Goal: Feedback & Contribution: Leave review/rating

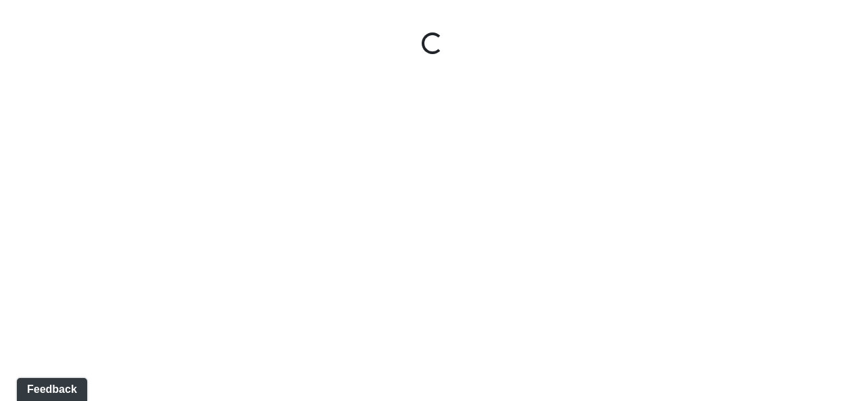
select select "giSCXGrCHAuAYs7sZRd5xi"
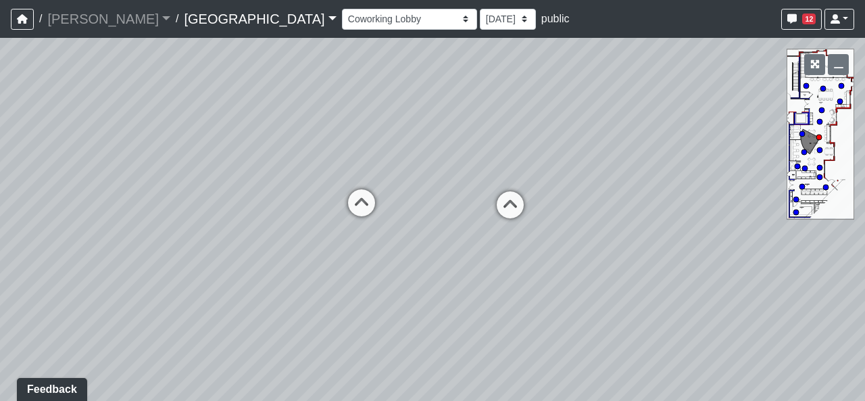
click at [184, 20] on link "[GEOGRAPHIC_DATA]" at bounding box center [260, 18] width 152 height 27
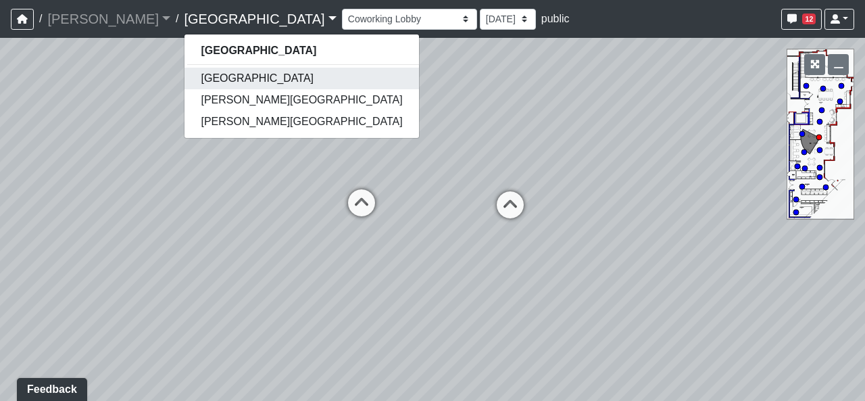
click at [184, 76] on link "[GEOGRAPHIC_DATA]" at bounding box center [301, 79] width 234 height 22
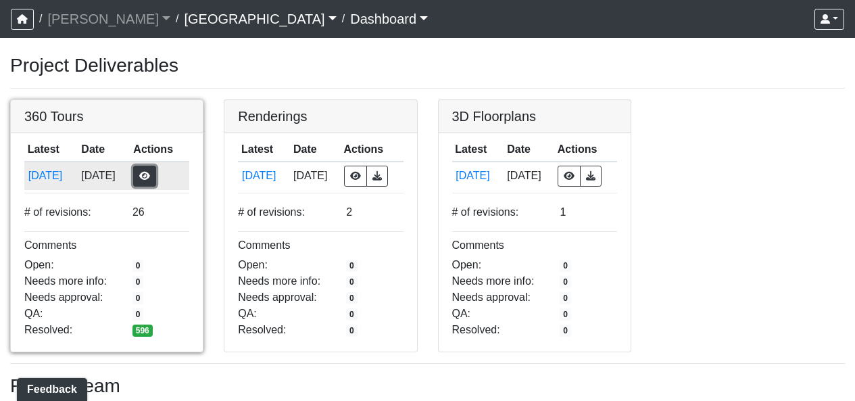
click at [155, 181] on button "button" at bounding box center [144, 176] width 23 height 21
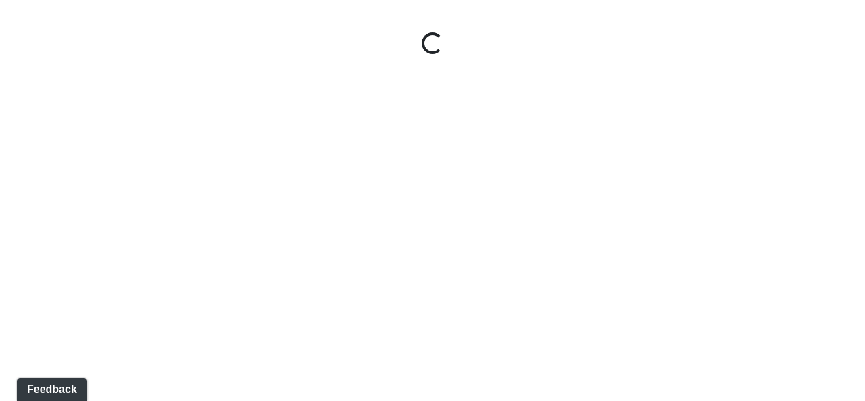
select select "gontoaMErPAtzSBVXh4ptW"
select select "h3ebyGk32eUmSzz99H473o"
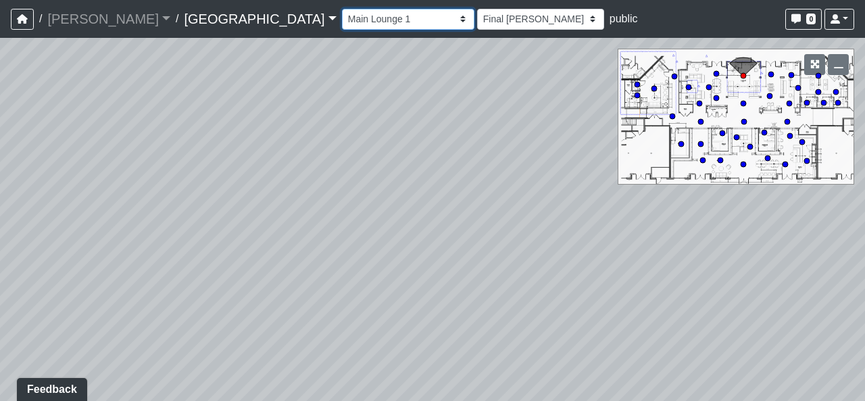
click at [342, 23] on select "Breezeway Entry Fireplace 1 Fireplace 2 Gate Golf Holes Shade Sails Sidewalk 1 …" at bounding box center [408, 19] width 132 height 21
click at [342, 9] on select "Breezeway Entry Fireplace 1 Fireplace 2 Gate Golf Holes Shade Sails Sidewalk 1 …" at bounding box center [408, 19] width 132 height 21
select select "iwTNGMkq6mnxgQ5coLdt78"
select select "h3ebyGk32eUmSzz99H473o"
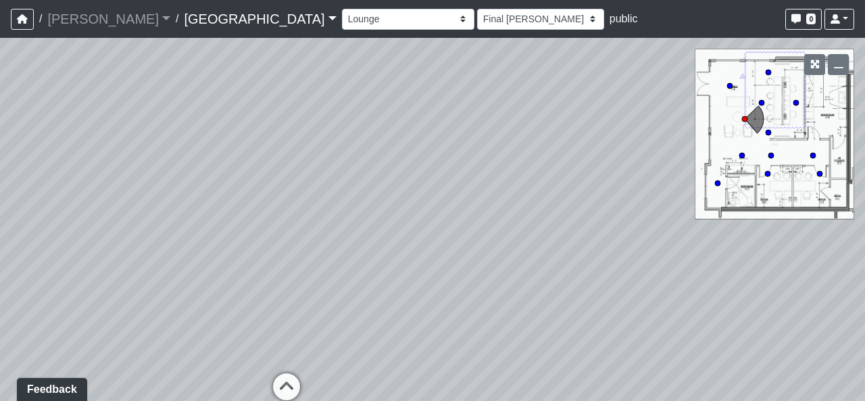
drag, startPoint x: 341, startPoint y: 275, endPoint x: 41, endPoint y: 224, distance: 303.7
click at [41, 224] on div "Loading... Pool Courtyard Entry 1 Loading... Main Lounge 2 Loading... Pool Cour…" at bounding box center [432, 219] width 865 height 363
click at [703, 345] on icon at bounding box center [713, 356] width 41 height 41
select select "cPz5AA6jdxfLA8T8qokQ2v"
select select "h3ebyGk32eUmSzz99H473o"
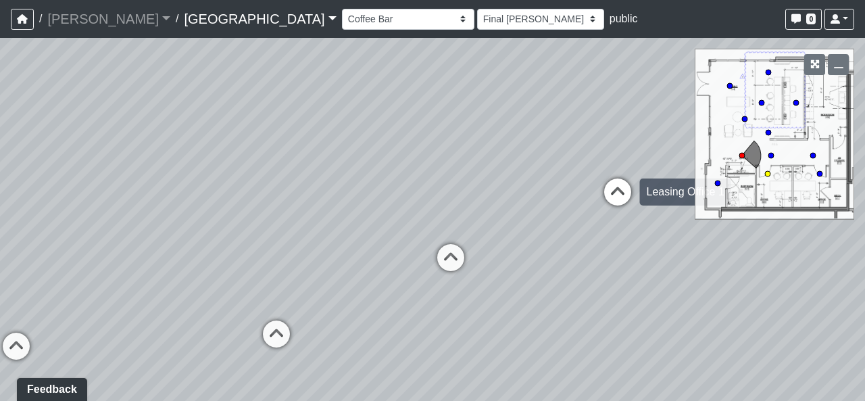
drag, startPoint x: 289, startPoint y: 187, endPoint x: 625, endPoint y: 187, distance: 335.8
click at [625, 184] on div "Loading... Pool Courtyard Entry 1 Loading... Main Lounge 2 Loading... Pool Cour…" at bounding box center [432, 219] width 865 height 363
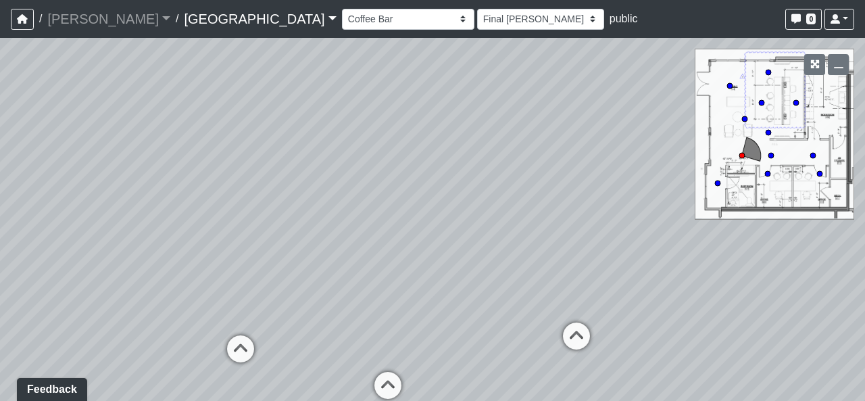
drag, startPoint x: 387, startPoint y: 169, endPoint x: 566, endPoint y: 236, distance: 191.4
click at [566, 236] on div "Loading... Pool Courtyard Entry 1 Loading... Main Lounge 2 Loading... Pool Cour…" at bounding box center [432, 219] width 865 height 363
drag, startPoint x: 517, startPoint y: 307, endPoint x: 524, endPoint y: 276, distance: 32.0
click at [524, 276] on div "Loading... Pool Courtyard Entry 1 Loading... Main Lounge 2 Loading... Pool Cour…" at bounding box center [432, 219] width 865 height 363
drag, startPoint x: 478, startPoint y: 193, endPoint x: 488, endPoint y: 157, distance: 37.9
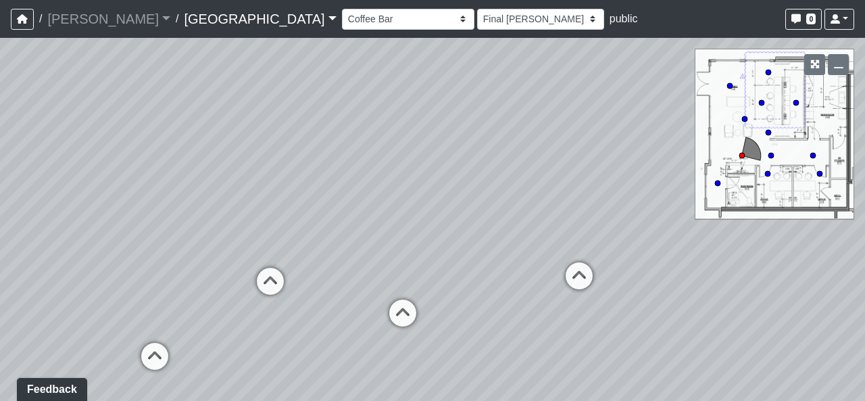
click at [488, 157] on div "Loading... Pool Courtyard Entry 1 Loading... Main Lounge 2 Loading... Pool Cour…" at bounding box center [432, 219] width 865 height 363
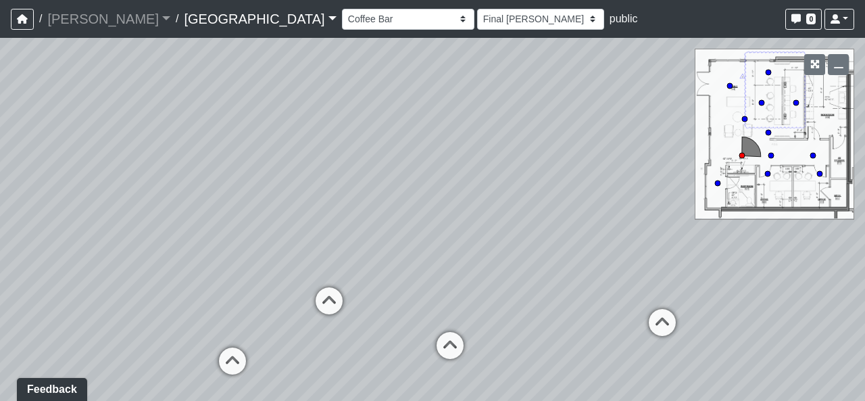
drag, startPoint x: 467, startPoint y: 249, endPoint x: 518, endPoint y: 271, distance: 55.1
click at [518, 271] on div "Loading... Pool Courtyard Entry 1 Loading... Main Lounge 2 Loading... Pool Cour…" at bounding box center [432, 219] width 865 height 363
drag, startPoint x: 493, startPoint y: 206, endPoint x: 489, endPoint y: 192, distance: 15.0
click at [489, 192] on div "Loading... Pool Courtyard Entry 1 Loading... Main Lounge 2 Loading... Pool Cour…" at bounding box center [432, 219] width 865 height 363
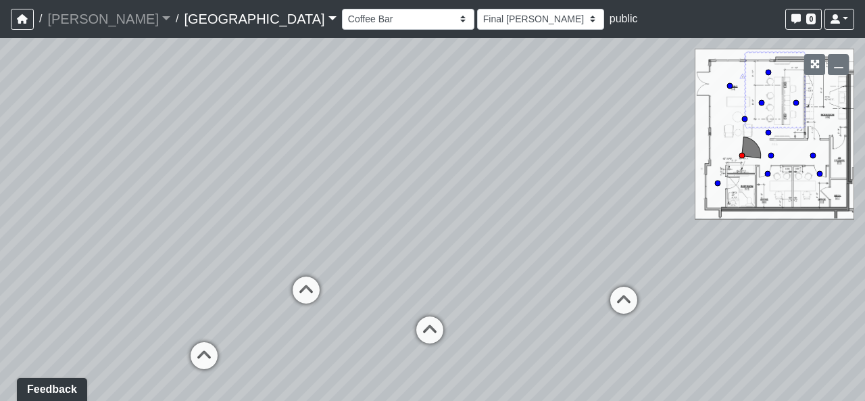
drag, startPoint x: 494, startPoint y: 216, endPoint x: 408, endPoint y: 169, distance: 97.7
click at [408, 169] on div "Loading... Pool Courtyard Entry 1 Loading... Main Lounge 2 Loading... Pool Cour…" at bounding box center [432, 219] width 865 height 363
drag, startPoint x: 416, startPoint y: 166, endPoint x: 428, endPoint y: 212, distance: 47.4
click at [428, 212] on div "Loading... Pool Courtyard Entry 1 Loading... Main Lounge 2 Loading... Pool Cour…" at bounding box center [432, 219] width 865 height 363
drag, startPoint x: 448, startPoint y: 209, endPoint x: 447, endPoint y: 218, distance: 8.8
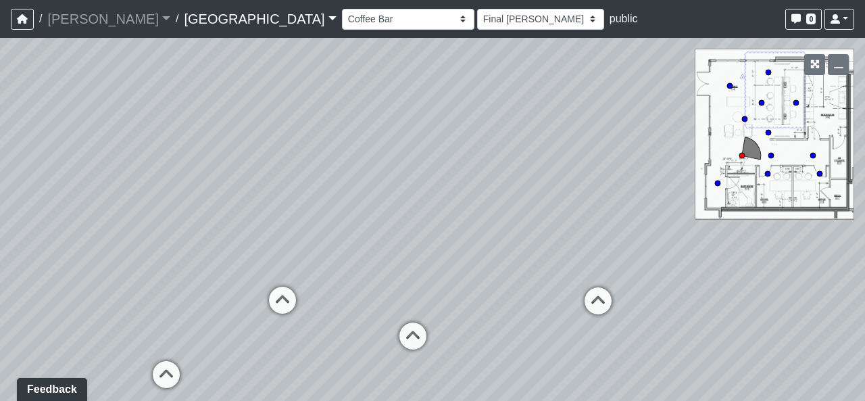
drag, startPoint x: 424, startPoint y: 245, endPoint x: 436, endPoint y: 241, distance: 12.8
click at [436, 241] on div "Loading... Pool Courtyard Entry 1 Loading... Main Lounge 2 Loading... Pool Cour…" at bounding box center [432, 219] width 865 height 363
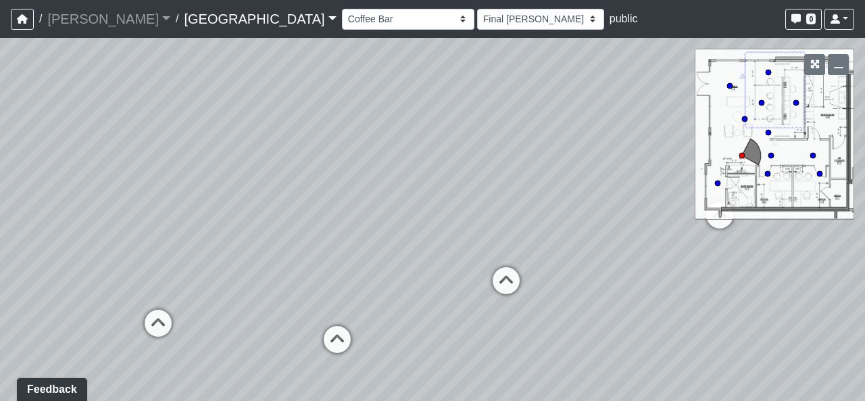
drag, startPoint x: 434, startPoint y: 241, endPoint x: 298, endPoint y: 237, distance: 136.5
click at [298, 237] on div "Loading... Pool Courtyard Entry 1 Loading... Main Lounge 2 Loading... Pool Cour…" at bounding box center [432, 219] width 865 height 363
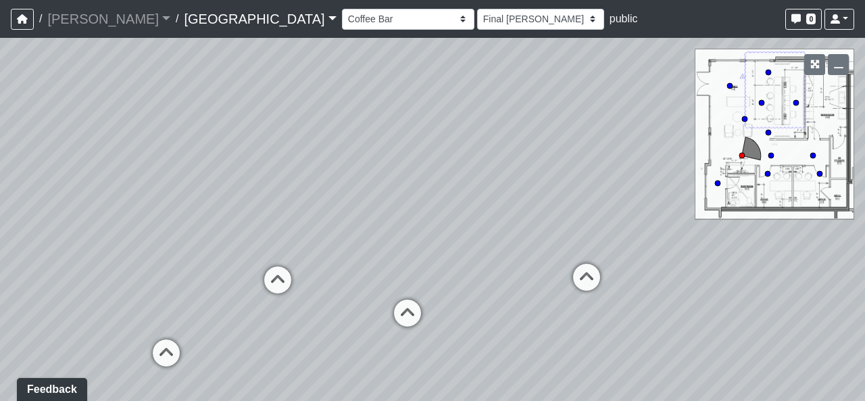
drag, startPoint x: 459, startPoint y: 236, endPoint x: 574, endPoint y: 221, distance: 115.2
click at [574, 221] on div "Loading... Pool Courtyard Entry 1 Loading... Main Lounge 2 Loading... Pool Cour…" at bounding box center [432, 219] width 865 height 363
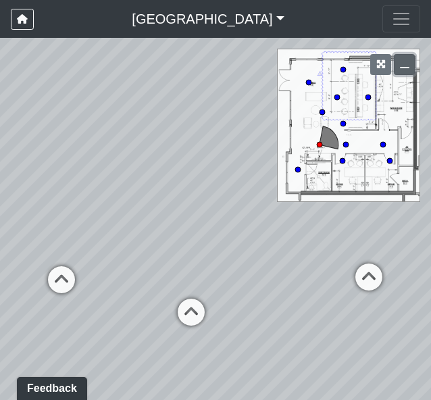
click at [399, 69] on button "button" at bounding box center [404, 64] width 21 height 21
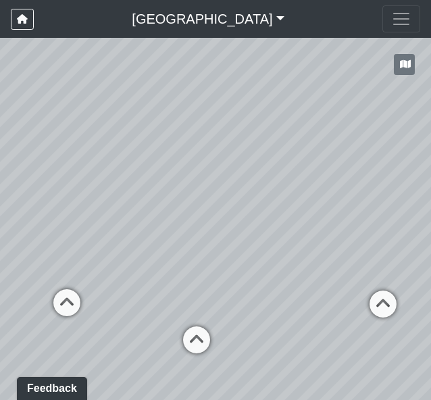
drag, startPoint x: 209, startPoint y: 257, endPoint x: 220, endPoint y: 284, distance: 29.1
click at [220, 284] on div "Loading... Pool Courtyard Entry 1 Loading... Main Lounge 2 Loading... Pool Cour…" at bounding box center [215, 219] width 431 height 362
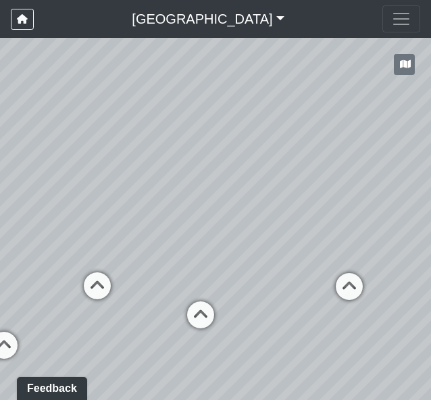
drag, startPoint x: 314, startPoint y: 189, endPoint x: 289, endPoint y: 188, distance: 24.3
click at [289, 188] on div "Loading... Pool Courtyard Entry 1 Loading... Main Lounge 2 Loading... Pool Cour…" at bounding box center [215, 219] width 431 height 362
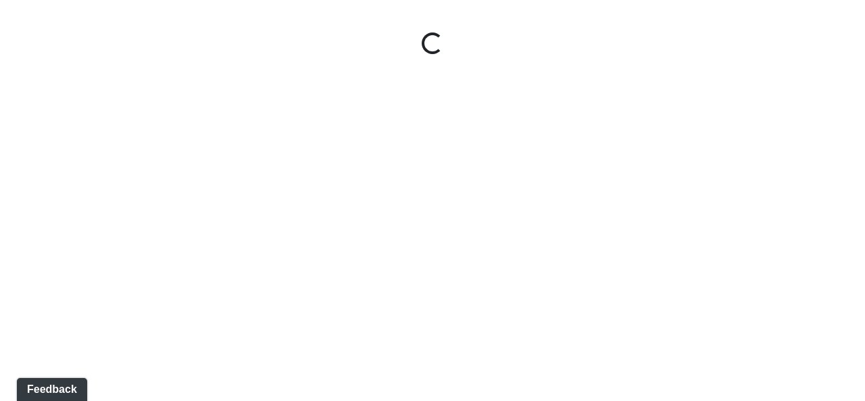
select select "giSCXGrCHAuAYs7sZRd5xi"
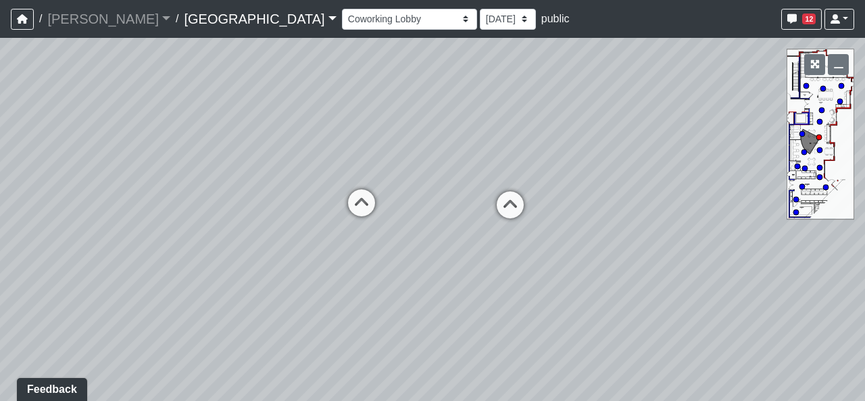
click at [184, 24] on link "Boiling Springs" at bounding box center [260, 18] width 152 height 27
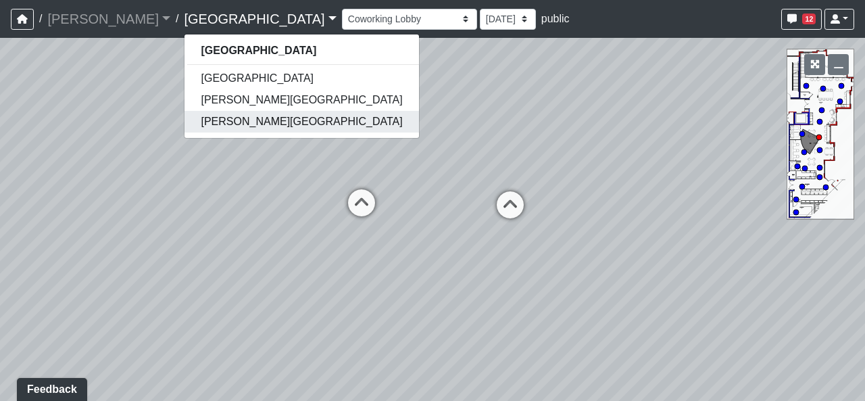
click at [184, 120] on link "[PERSON_NAME][GEOGRAPHIC_DATA]" at bounding box center [301, 122] width 234 height 22
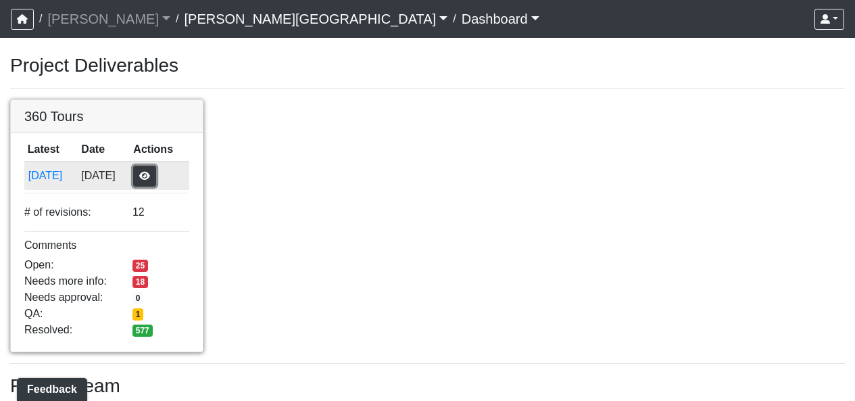
click at [156, 177] on button "button" at bounding box center [144, 176] width 23 height 21
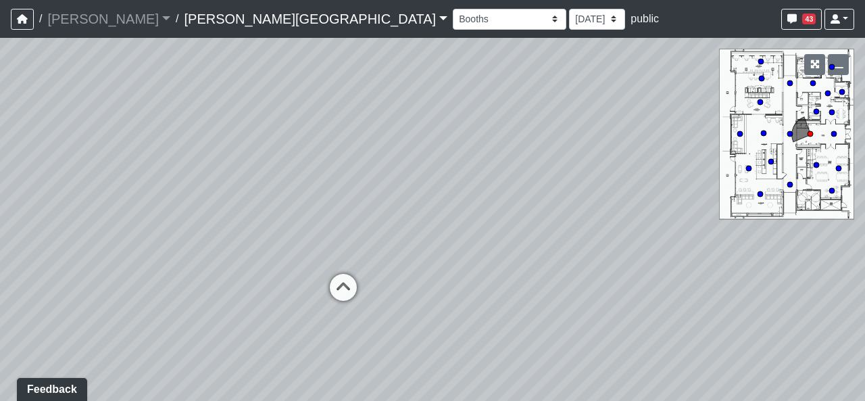
drag, startPoint x: 322, startPoint y: 209, endPoint x: 91, endPoint y: 163, distance: 236.3
click at [101, 164] on div "Loading... Hallway - Hallway 2 Loading... Entry" at bounding box center [432, 219] width 865 height 363
drag, startPoint x: 558, startPoint y: 220, endPoint x: 32, endPoint y: 206, distance: 526.5
click at [22, 207] on div "Loading... Hallway - Hallway 2 Loading... Entry" at bounding box center [432, 219] width 865 height 363
click at [265, 1] on nav "/ [PERSON_NAME] Loading... / [PERSON_NAME][GEOGRAPHIC_DATA][PERSON_NAME] Loadin…" at bounding box center [432, 19] width 865 height 38
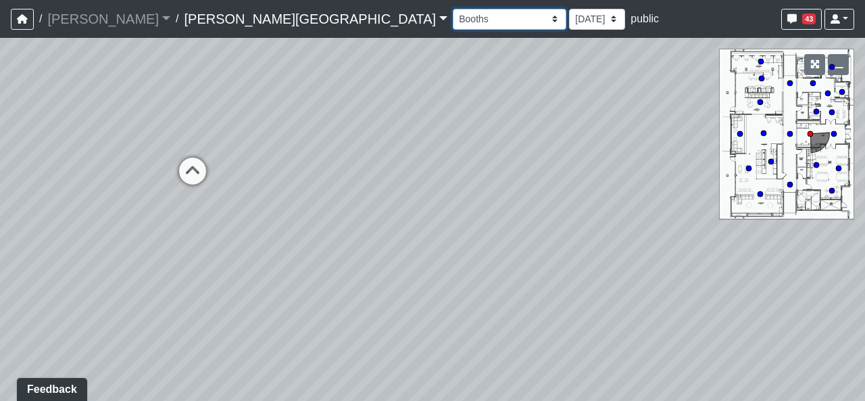
click at [453, 14] on select "Booths 1 Booths 2 Lounge 1 Bar Entrance Lounge Main Lounge Steps Booths Entry C…" at bounding box center [510, 19] width 114 height 21
click at [453, 9] on select "Booths 1 Booths 2 Lounge 1 Bar Entrance Lounge Main Lounge Steps Booths Entry C…" at bounding box center [510, 19] width 114 height 21
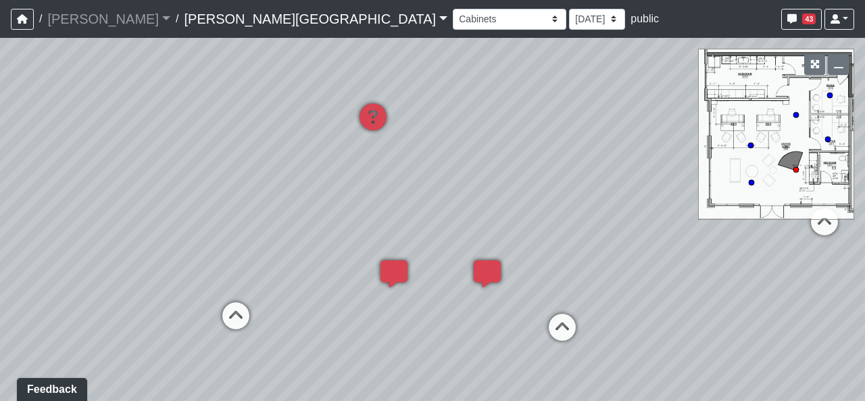
drag, startPoint x: 520, startPoint y: 241, endPoint x: 273, endPoint y: 223, distance: 247.2
click at [273, 223] on div "Loading... Hallway - Hallway 2 Loading... Entry Loading... Desks Loading... Off…" at bounding box center [432, 219] width 865 height 363
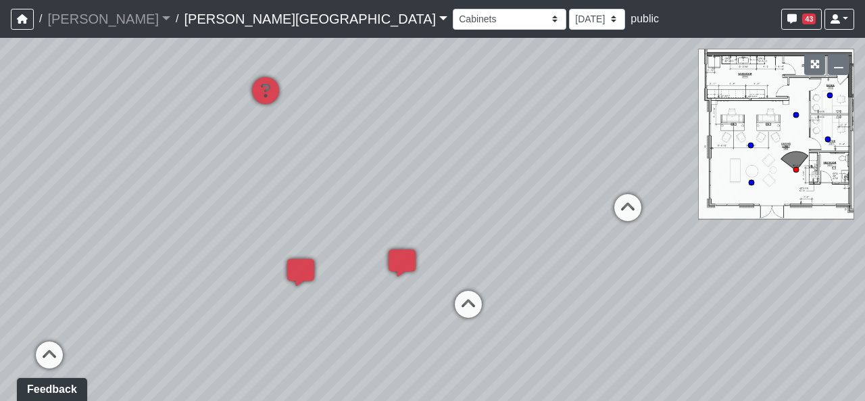
drag, startPoint x: 449, startPoint y: 205, endPoint x: 405, endPoint y: 225, distance: 48.4
click at [314, 197] on div "Loading... Hallway - Hallway 2 Loading... Entry Loading... Desks Loading... Off…" at bounding box center [432, 219] width 865 height 363
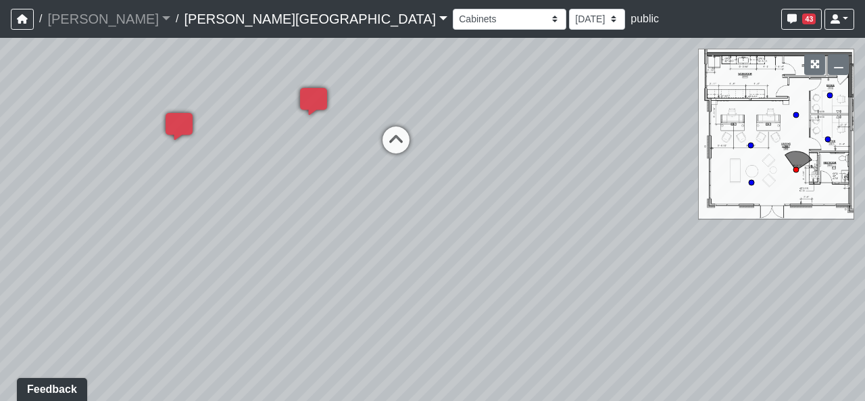
drag, startPoint x: 441, startPoint y: 220, endPoint x: 329, endPoint y: 42, distance: 210.7
click at [329, 42] on div "Loading... Hallway - Hallway 2 Loading... Entry Loading... Desks Loading... Off…" at bounding box center [432, 219] width 865 height 363
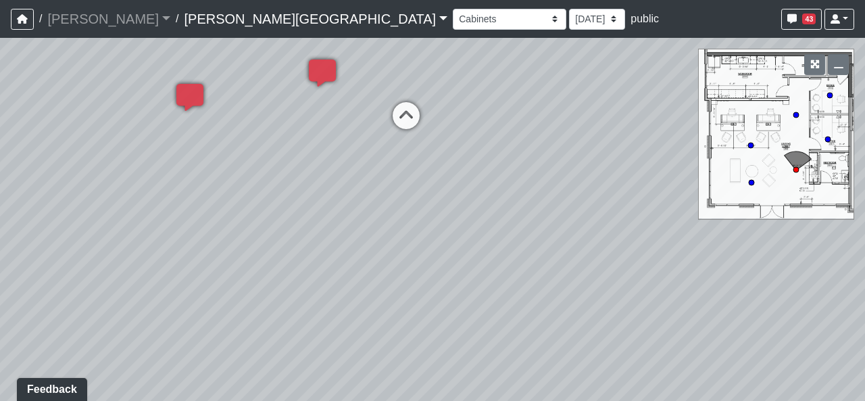
drag, startPoint x: 518, startPoint y: 263, endPoint x: 507, endPoint y: 259, distance: 10.7
click at [533, 242] on div "Loading... Hallway - Hallway 2 Loading... Entry Loading... Desks Loading... Off…" at bounding box center [432, 219] width 865 height 363
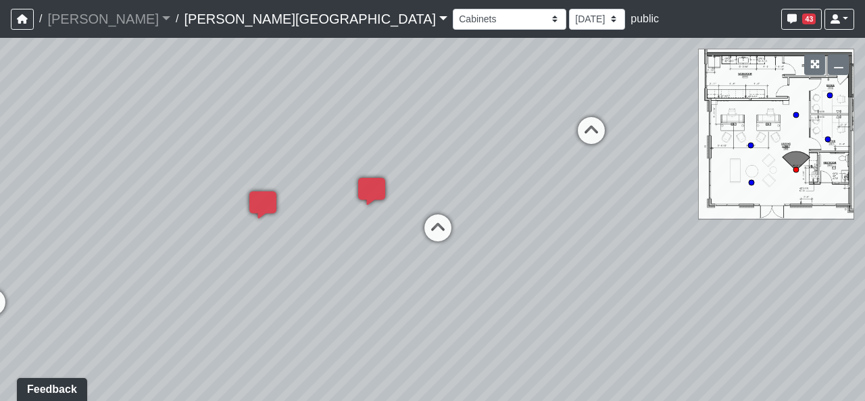
drag, startPoint x: 378, startPoint y: 206, endPoint x: 429, endPoint y: 333, distance: 137.0
click at [429, 333] on div "Loading... Hallway - Hallway 2 Loading... Entry Loading... Desks Loading... Off…" at bounding box center [432, 219] width 865 height 363
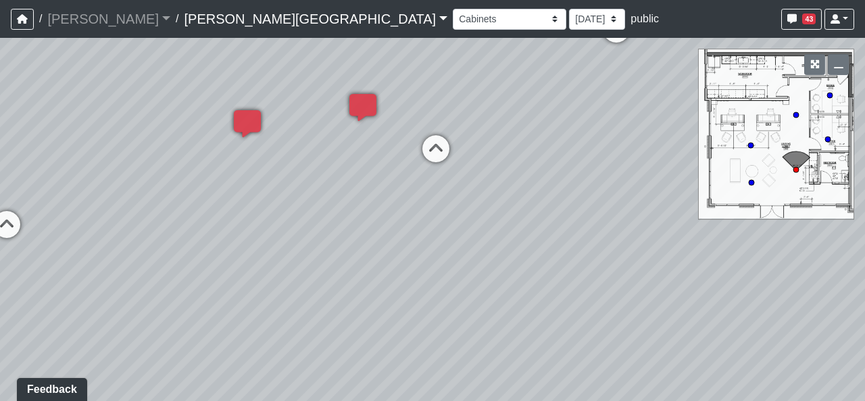
drag, startPoint x: 429, startPoint y: 333, endPoint x: 424, endPoint y: 241, distance: 92.0
click at [424, 241] on div "Loading... Hallway - Hallway 2 Loading... Entry Loading... Desks Loading... Off…" at bounding box center [432, 219] width 865 height 363
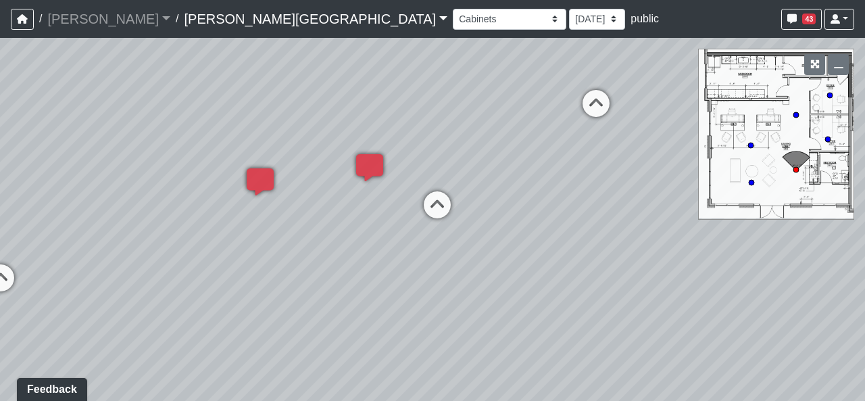
drag, startPoint x: 434, startPoint y: 247, endPoint x: 437, endPoint y: 311, distance: 63.6
click at [437, 311] on div "Loading... Hallway - Hallway 2 Loading... Entry Loading... Desks Loading... Off…" at bounding box center [432, 219] width 865 height 363
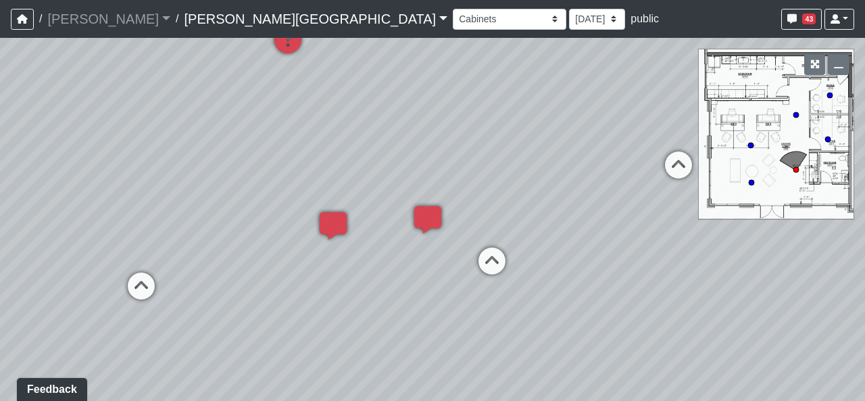
drag, startPoint x: 359, startPoint y: 192, endPoint x: 454, endPoint y: 254, distance: 113.8
click at [454, 254] on div "Loading... Hallway - Hallway 2 Loading... Entry Loading... Desks Loading... Off…" at bounding box center [432, 219] width 865 height 363
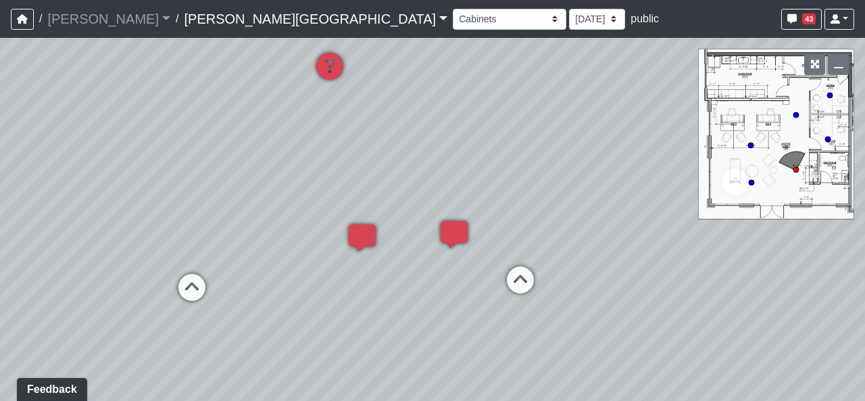
drag, startPoint x: 422, startPoint y: 269, endPoint x: 463, endPoint y: 291, distance: 46.3
click at [463, 291] on div "Loading... Hallway - Hallway 2 Loading... Entry Loading... Desks Loading... Off…" at bounding box center [432, 219] width 865 height 363
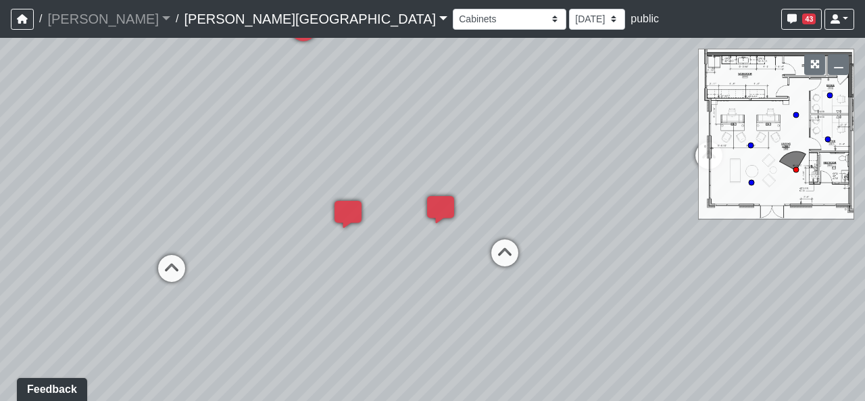
drag, startPoint x: 439, startPoint y: 307, endPoint x: 378, endPoint y: 258, distance: 77.9
click at [378, 258] on div "Loading... Hallway - Hallway 2 Loading... Entry Loading... Desks Loading... Off…" at bounding box center [432, 219] width 865 height 363
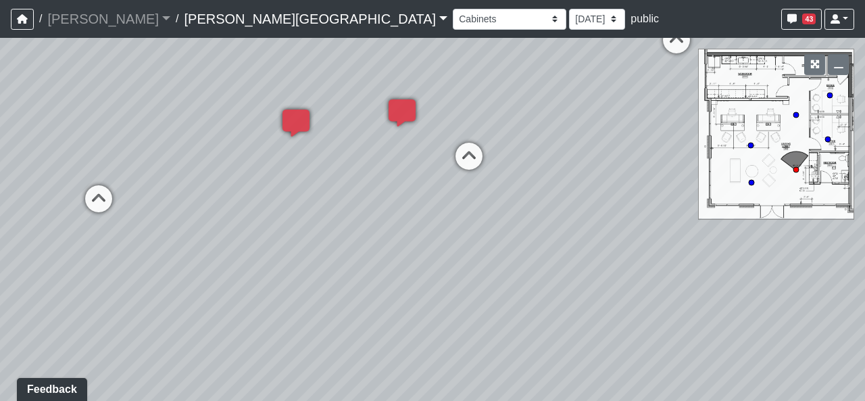
drag, startPoint x: 482, startPoint y: 342, endPoint x: 482, endPoint y: 281, distance: 60.8
click at [482, 281] on div "Loading... Hallway - Hallway 2 Loading... Entry Loading... Desks Loading... Off…" at bounding box center [432, 219] width 865 height 363
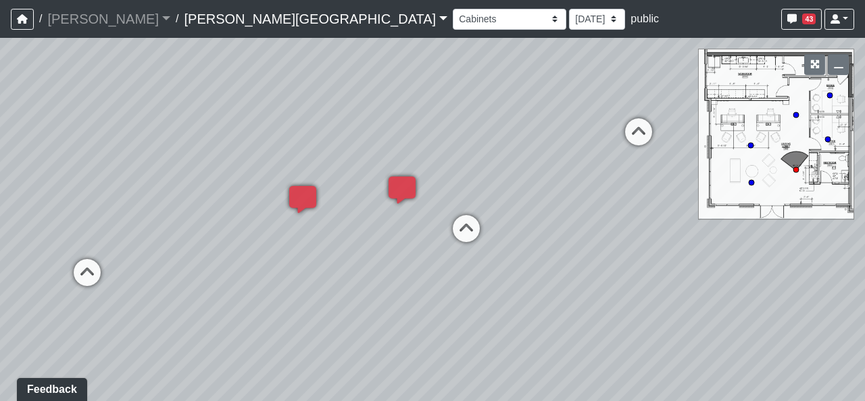
drag, startPoint x: 500, startPoint y: 218, endPoint x: 500, endPoint y: 304, distance: 85.8
click at [500, 304] on div "Loading... Hallway - Hallway 2 Loading... Entry Loading... Desks Loading... Off…" at bounding box center [432, 219] width 865 height 363
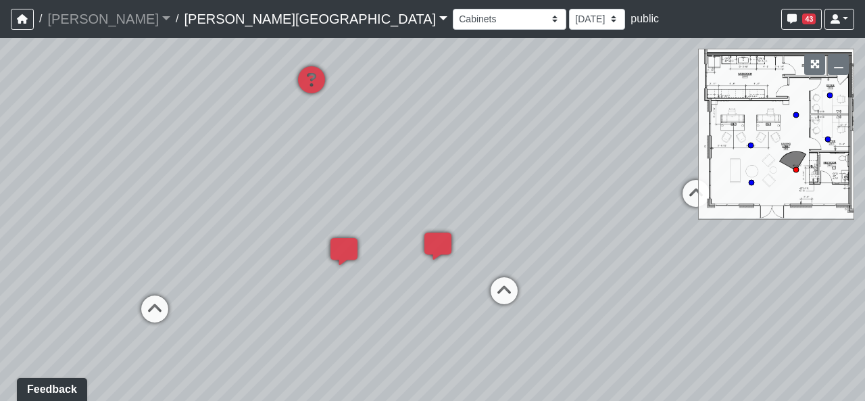
drag, startPoint x: 366, startPoint y: 147, endPoint x: 426, endPoint y: 214, distance: 89.5
click at [426, 214] on div "Loading... Hallway - Hallway 2 Loading... Entry Loading... Desks Loading... Off…" at bounding box center [432, 219] width 865 height 363
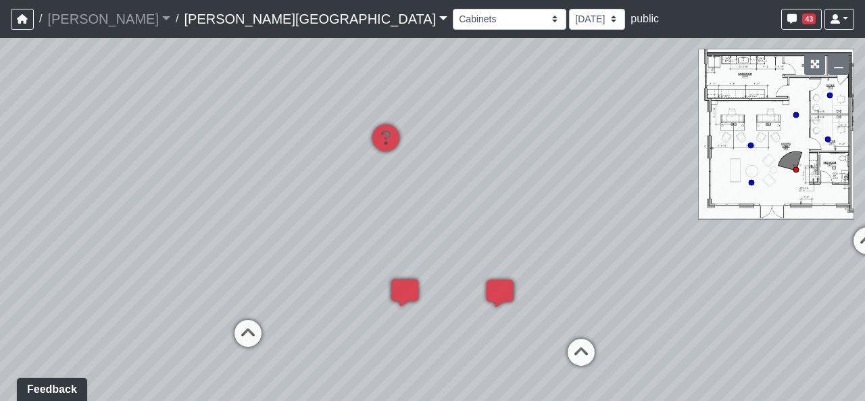
drag, startPoint x: 322, startPoint y: 159, endPoint x: 422, endPoint y: 207, distance: 110.9
click at [420, 206] on div "Loading... Hallway - Hallway 2 Loading... Entry Loading... Desks Loading... Off…" at bounding box center [432, 219] width 865 height 363
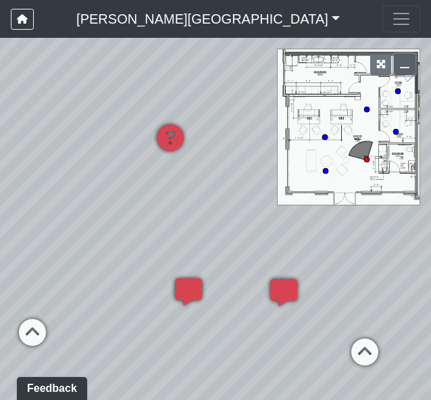
drag, startPoint x: 405, startPoint y: 66, endPoint x: 368, endPoint y: 76, distance: 38.7
click at [405, 66] on icon "button" at bounding box center [404, 63] width 9 height 9
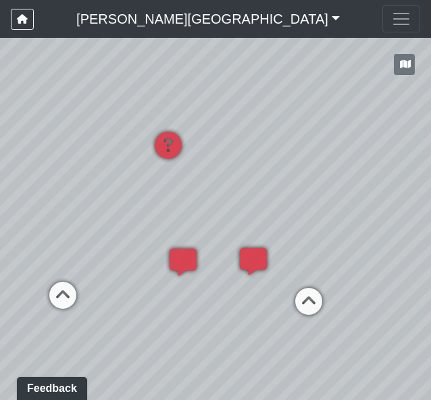
drag, startPoint x: 276, startPoint y: 335, endPoint x: 257, endPoint y: 321, distance: 24.2
click at [257, 321] on div "Loading... Hallway - Hallway 2 Loading... Entry Loading... Desks Loading... Off…" at bounding box center [215, 219] width 431 height 362
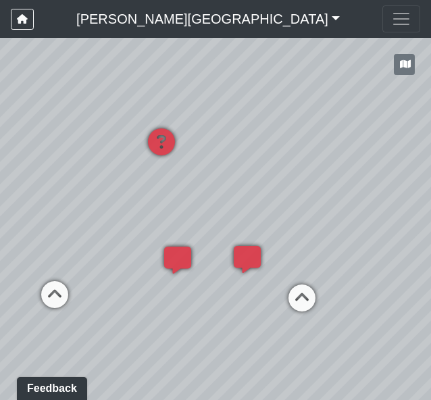
drag, startPoint x: 312, startPoint y: 232, endPoint x: 294, endPoint y: 226, distance: 19.0
click at [294, 226] on div "Loading... Hallway - Hallway 2 Loading... Entry Loading... Desks Loading... Off…" at bounding box center [215, 219] width 431 height 362
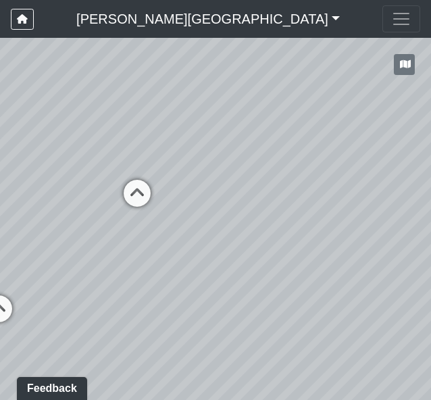
drag, startPoint x: 413, startPoint y: 238, endPoint x: 79, endPoint y: 207, distance: 335.2
click at [77, 211] on div "Loading... Hallway - Hallway 2 Loading... Entry Loading... Desks Loading... Off…" at bounding box center [215, 219] width 431 height 362
drag, startPoint x: 86, startPoint y: 204, endPoint x: 95, endPoint y: 178, distance: 27.8
click at [95, 178] on div "Loading... Hallway - Hallway 2 Loading... Entry Loading... Desks Loading... Off…" at bounding box center [215, 219] width 431 height 362
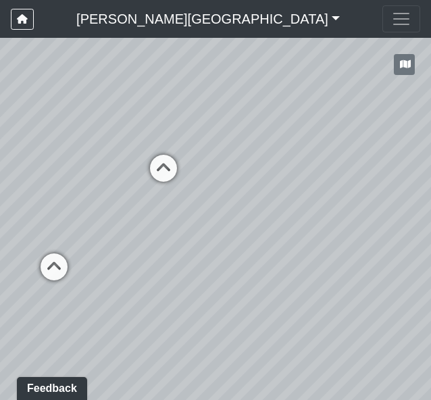
drag, startPoint x: 197, startPoint y: 297, endPoint x: 219, endPoint y: 299, distance: 21.7
click at [219, 299] on div "Loading... Hallway - Hallway 2 Loading... Entry Loading... Desks Loading... Off…" at bounding box center [215, 219] width 431 height 362
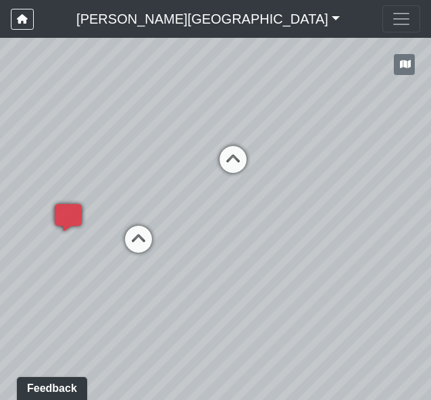
drag, startPoint x: 157, startPoint y: 321, endPoint x: 247, endPoint y: 312, distance: 91.0
click at [247, 312] on div "Loading... Hallway - Hallway 2 Loading... Entry Loading... Desks Loading... Off…" at bounding box center [215, 219] width 431 height 362
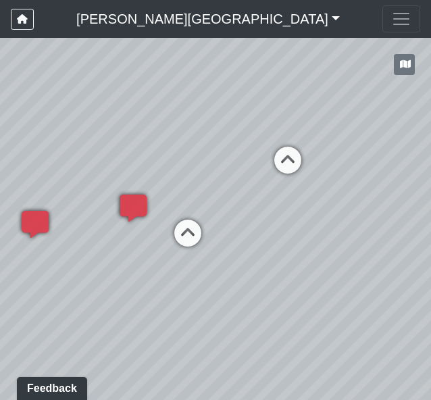
drag, startPoint x: 174, startPoint y: 314, endPoint x: 253, endPoint y: 314, distance: 79.1
click at [253, 314] on div "Loading... Hallway - Hallway 2 Loading... Entry Loading... Desks Loading... Off…" at bounding box center [215, 219] width 431 height 362
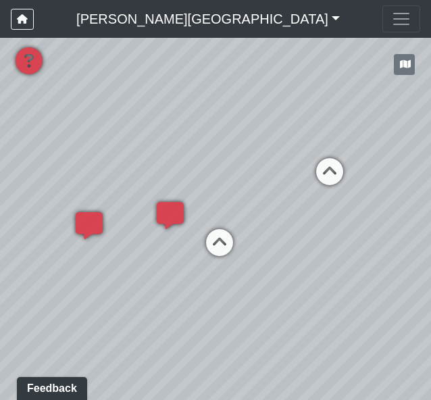
drag, startPoint x: 85, startPoint y: 314, endPoint x: 121, endPoint y: 328, distance: 38.8
click at [122, 328] on div "Loading... Hallway - Hallway 2 Loading... Entry Loading... Desks Loading... Off…" at bounding box center [215, 219] width 431 height 362
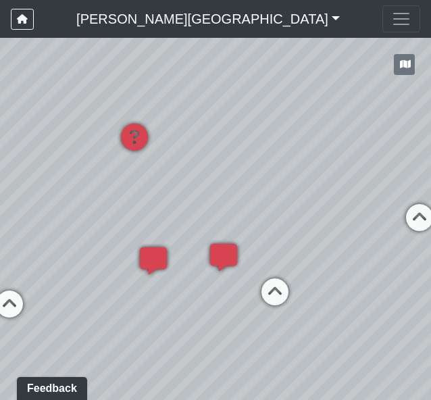
drag, startPoint x: 115, startPoint y: 293, endPoint x: 185, endPoint y: 344, distance: 86.6
click at [185, 344] on div "Loading... Hallway - Hallway 2 Loading... Entry Loading... Desks Loading... Off…" at bounding box center [215, 219] width 431 height 362
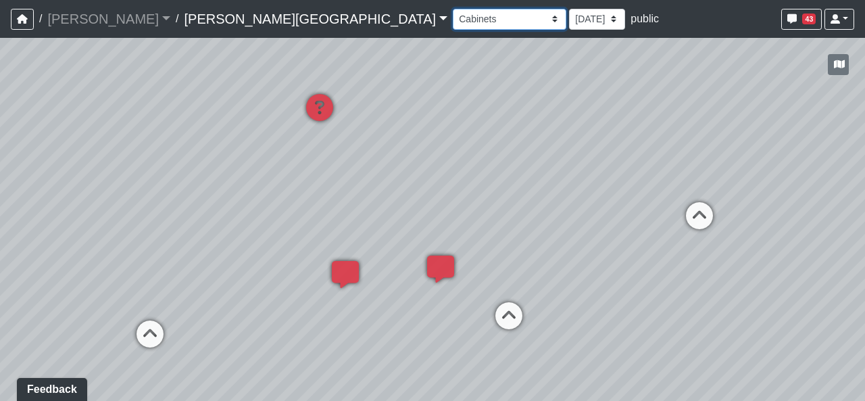
click at [453, 18] on select "Booths 1 Booths 2 Lounge 1 Bar Entrance Lounge Main Lounge Steps Booths Entry C…" at bounding box center [510, 19] width 114 height 21
click at [554, 168] on div "Loading... Hallway - Hallway 2 Loading... Entry Loading... Desks Loading... Off…" at bounding box center [432, 219] width 865 height 363
click at [453, 23] on select "Booths 1 Booths 2 Lounge 1 Bar Entrance Lounge Main Lounge Steps Booths Entry C…" at bounding box center [510, 19] width 114 height 21
click at [453, 9] on select "Booths 1 Booths 2 Lounge 1 Bar Entrance Lounge Main Lounge Steps Booths Entry C…" at bounding box center [510, 19] width 114 height 21
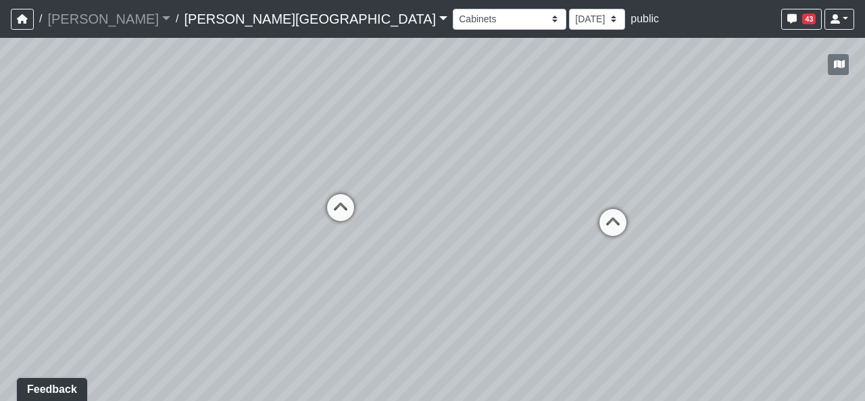
drag, startPoint x: 578, startPoint y: 276, endPoint x: 645, endPoint y: 289, distance: 68.9
click at [645, 289] on div "Loading... Hallway - Hallway 2 Loading... Entry Loading... Desks Loading... Off…" at bounding box center [432, 219] width 865 height 363
click at [355, 219] on icon at bounding box center [340, 214] width 41 height 41
drag, startPoint x: 611, startPoint y: 289, endPoint x: 834, endPoint y: 308, distance: 224.5
click at [843, 308] on div "Loading... Hallway - Hallway 2 Loading... Entry Loading... Desks Loading... Off…" at bounding box center [432, 219] width 865 height 363
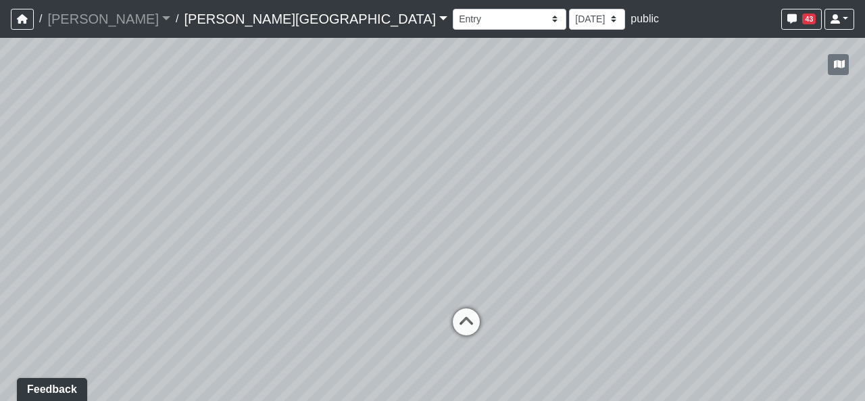
drag, startPoint x: 342, startPoint y: 231, endPoint x: 655, endPoint y: 272, distance: 315.4
click at [655, 272] on div "Loading... Hallway - Hallway 2 Loading... Entry Loading... Desks Loading... Off…" at bounding box center [432, 219] width 865 height 363
drag, startPoint x: 276, startPoint y: 261, endPoint x: 372, endPoint y: 224, distance: 103.1
click at [372, 224] on div "Loading... Hallway - Hallway 2 Loading... Entry Loading... Desks Loading... Off…" at bounding box center [432, 219] width 865 height 363
click at [541, 291] on icon at bounding box center [540, 309] width 41 height 41
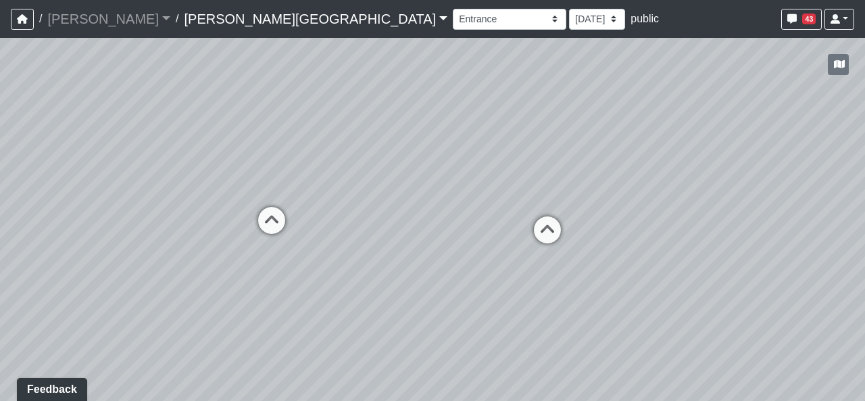
drag, startPoint x: 364, startPoint y: 199, endPoint x: 578, endPoint y: 212, distance: 214.6
click at [680, 230] on div "Loading... Hallway - Hallway 2 Loading... Entry Loading... Desks Loading... Off…" at bounding box center [432, 219] width 865 height 363
drag, startPoint x: 361, startPoint y: 171, endPoint x: 567, endPoint y: 176, distance: 205.5
click at [567, 176] on div "Loading... Hallway - Hallway 2 Loading... Entry Loading... Desks Loading... Off…" at bounding box center [432, 219] width 865 height 363
click at [405, 307] on div "Loading... Hallway - Hallway 2 Loading... Entry Loading... Desks Loading... Off…" at bounding box center [432, 219] width 865 height 363
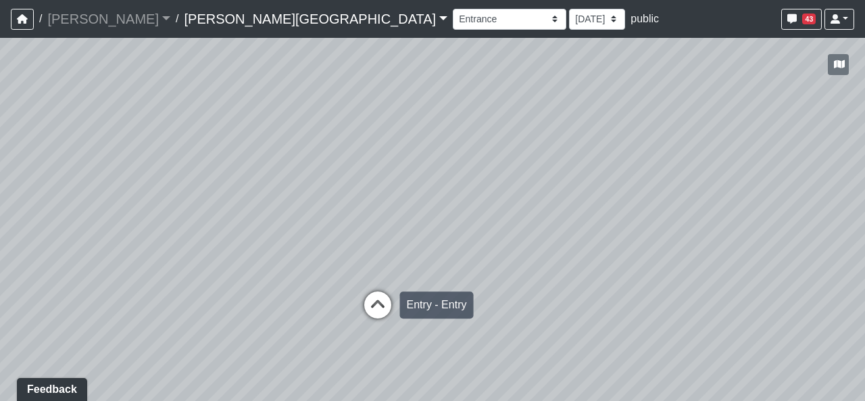
click at [376, 297] on icon at bounding box center [377, 311] width 41 height 41
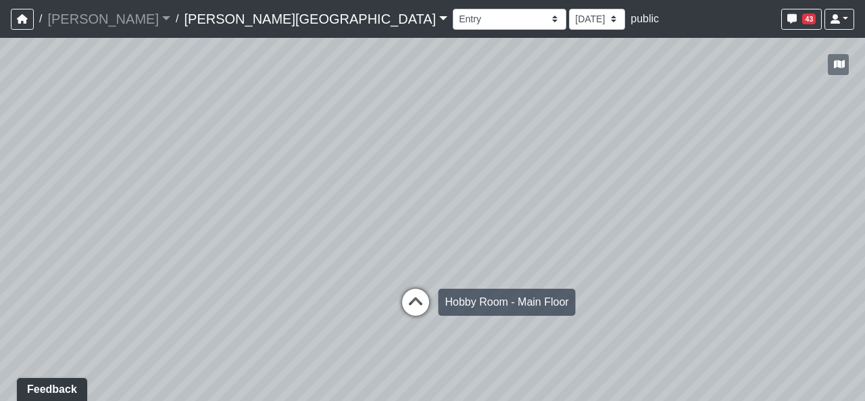
click at [403, 304] on icon at bounding box center [415, 309] width 41 height 41
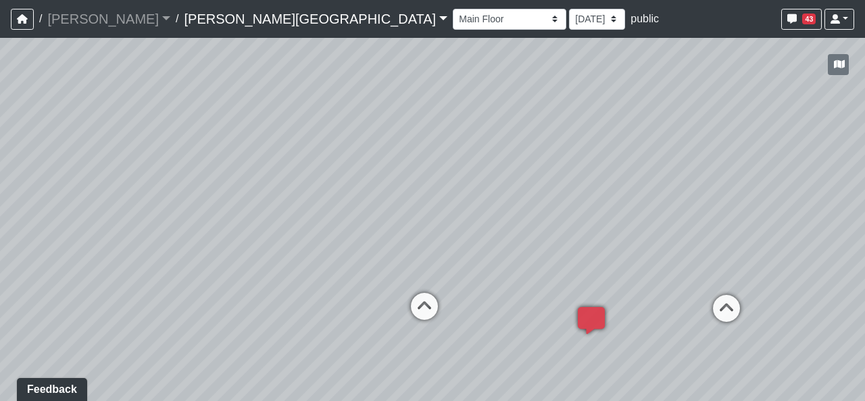
drag, startPoint x: 696, startPoint y: 287, endPoint x: 134, endPoint y: 244, distance: 563.1
click at [134, 244] on div "Loading... Hallway - Hallway 2 Loading... Entry Loading... Desks Loading... Off…" at bounding box center [432, 219] width 865 height 363
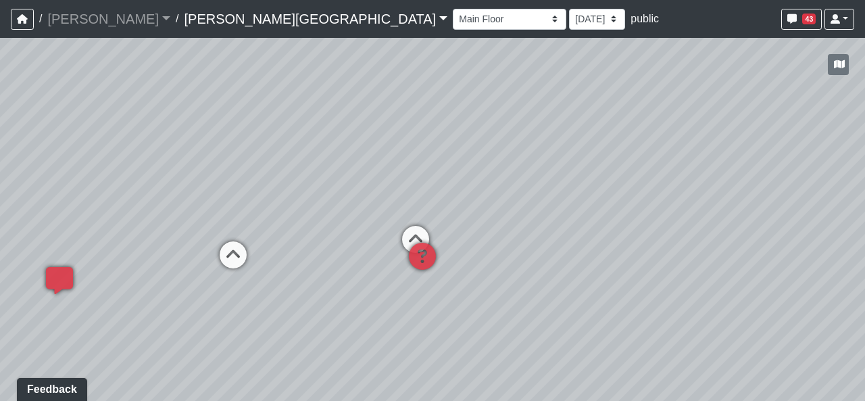
drag, startPoint x: 430, startPoint y: 248, endPoint x: 176, endPoint y: 263, distance: 255.2
click at [176, 263] on div "Loading... Hallway - Hallway 2 Loading... Entry Loading... Desks Loading... Off…" at bounding box center [432, 219] width 865 height 363
click at [497, 277] on div "Loading... Hallway - Hallway 2 Loading... Entry Loading... Desks Loading... Off…" at bounding box center [432, 219] width 865 height 363
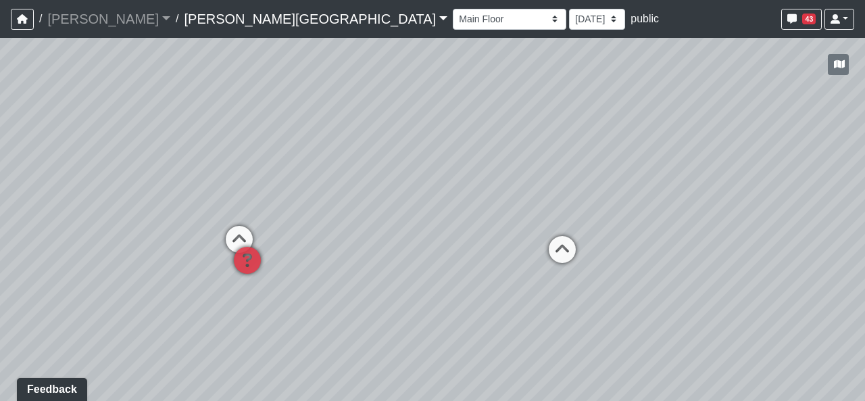
drag, startPoint x: 578, startPoint y: 274, endPoint x: 349, endPoint y: 274, distance: 229.7
click at [349, 274] on div "Loading... Hallway - Hallway 2 Loading... Entry Loading... Desks Loading... Off…" at bounding box center [432, 219] width 865 height 363
click at [571, 249] on icon at bounding box center [562, 256] width 41 height 41
select select "jjYrwuVTQNM22FbxVCQ1FR"
drag, startPoint x: 649, startPoint y: 263, endPoint x: 563, endPoint y: 276, distance: 87.4
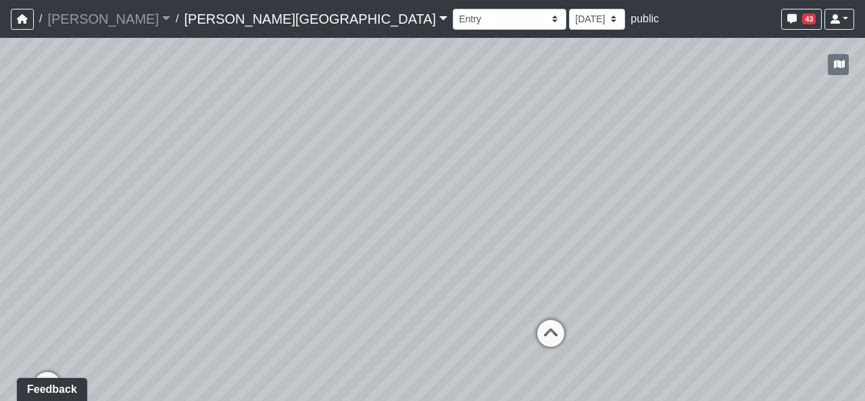
click at [563, 276] on div "Loading... Hallway - Hallway 2 Loading... Entry Loading... Desks Loading... Off…" at bounding box center [432, 219] width 865 height 363
drag, startPoint x: 477, startPoint y: 124, endPoint x: 501, endPoint y: 120, distance: 24.7
click at [501, 120] on div "Loading... Hallway - Hallway 2 Loading... Entry Loading... Desks Loading... Off…" at bounding box center [432, 219] width 865 height 363
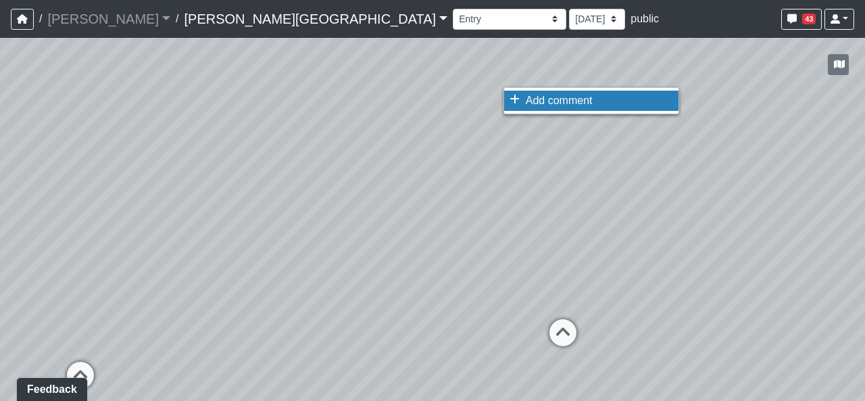
click at [549, 97] on span "Add comment" at bounding box center [559, 100] width 67 height 11
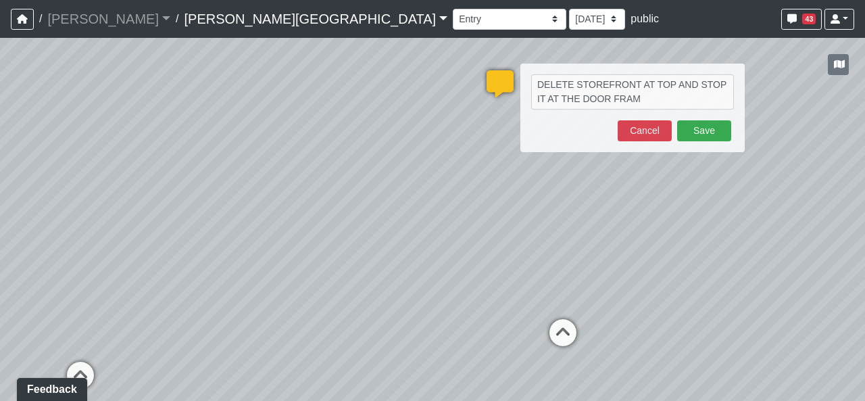
type textarea "DELETE STOREFRONT AT TOP AND STOP IT AT THE DOOR FRAME"
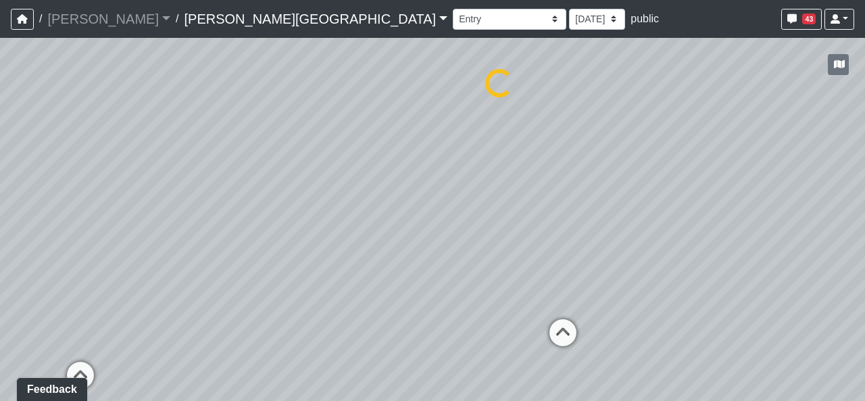
select select "jjYrwuVTQNM22FbxVCQ1FR"
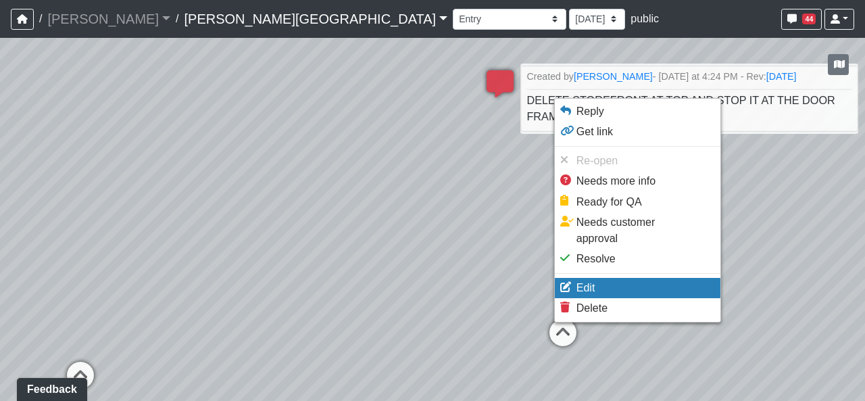
click at [586, 282] on span "Edit" at bounding box center [585, 287] width 19 height 11
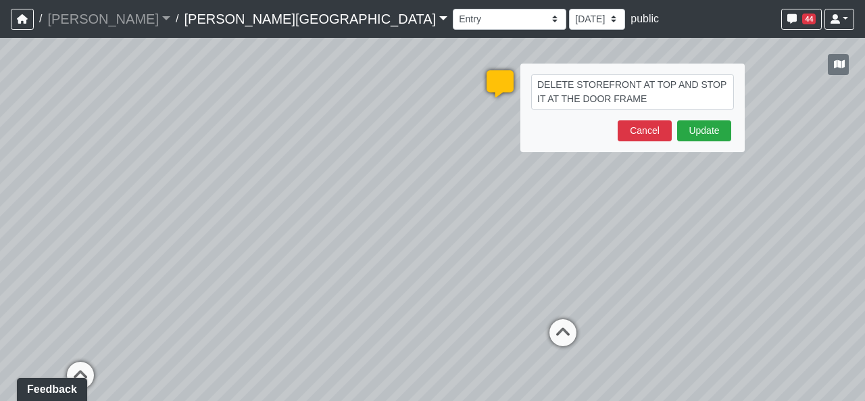
drag, startPoint x: 536, startPoint y: 80, endPoint x: 633, endPoint y: 95, distance: 97.7
click at [633, 95] on textarea "DELETE STOREFRONT AT TOP AND STOP IT AT THE DOOR FRAME" at bounding box center [632, 91] width 203 height 35
click at [696, 133] on button "Update" at bounding box center [704, 130] width 54 height 21
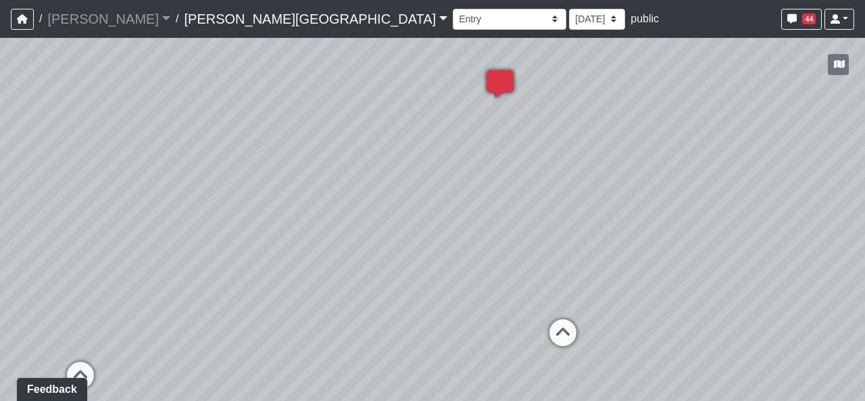
drag, startPoint x: 420, startPoint y: 197, endPoint x: 748, endPoint y: 197, distance: 328.4
click at [747, 197] on div "Loading... Hallway - Hallway 2 Loading... Entry Loading... Desks Loading... Off…" at bounding box center [432, 219] width 865 height 363
drag, startPoint x: 428, startPoint y: 186, endPoint x: 616, endPoint y: 199, distance: 188.3
click at [605, 195] on div "Loading... Hallway - Hallway 2 Loading... Entry Loading... Desks Loading... Off…" at bounding box center [432, 219] width 865 height 363
drag, startPoint x: 414, startPoint y: 178, endPoint x: 488, endPoint y: 197, distance: 76.7
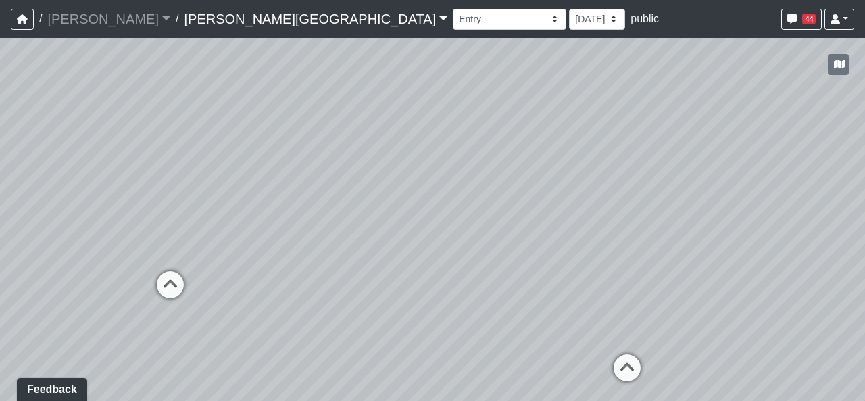
click at [495, 191] on div "Loading... Hallway - Hallway 2 Loading... Entry Loading... Desks Loading... Off…" at bounding box center [432, 219] width 865 height 363
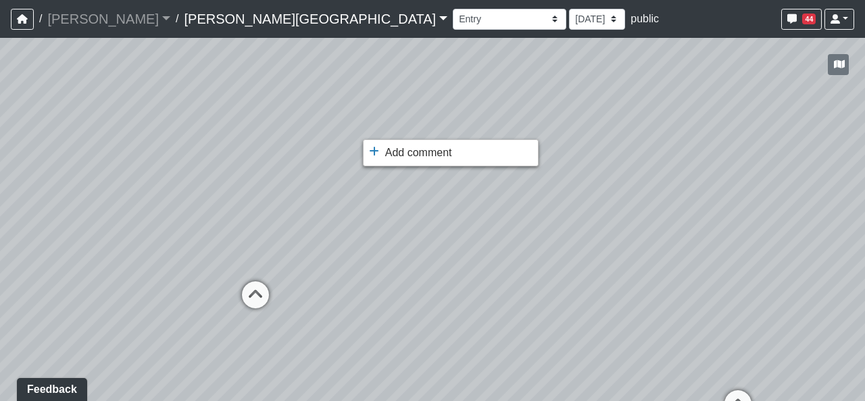
click at [407, 164] on ul "Add comment Goto open comment editor No comment permissions" at bounding box center [451, 152] width 176 height 27
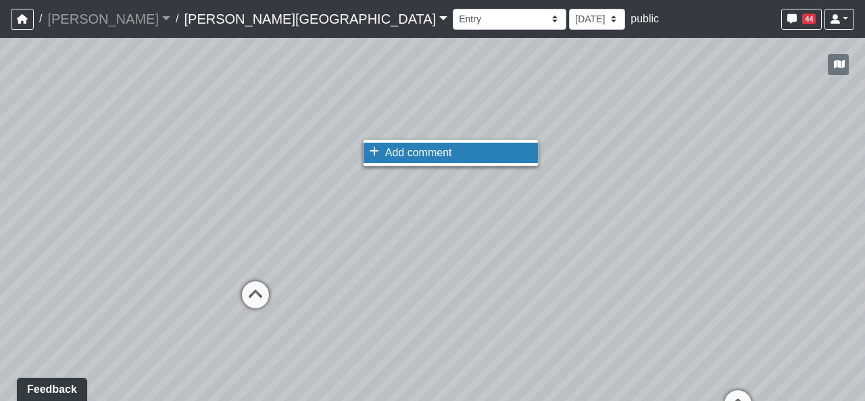
click at [406, 152] on span "Add comment" at bounding box center [418, 152] width 67 height 11
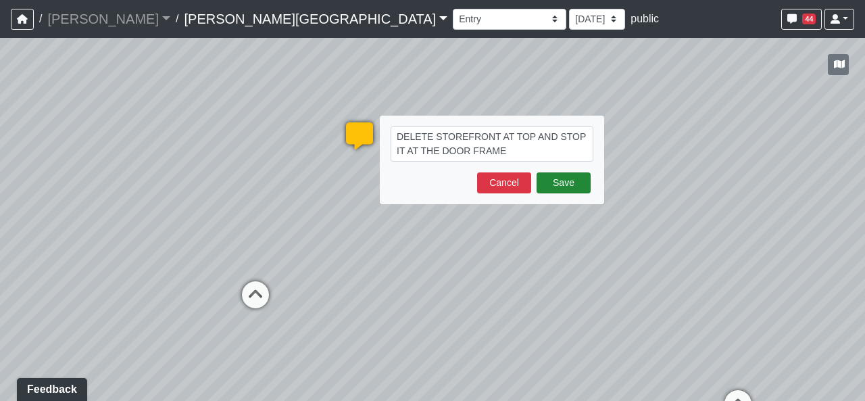
type textarea "DELETE STOREFRONT AT TOP AND STOP IT AT THE DOOR FRAME"
click at [554, 183] on button "Save" at bounding box center [563, 182] width 54 height 21
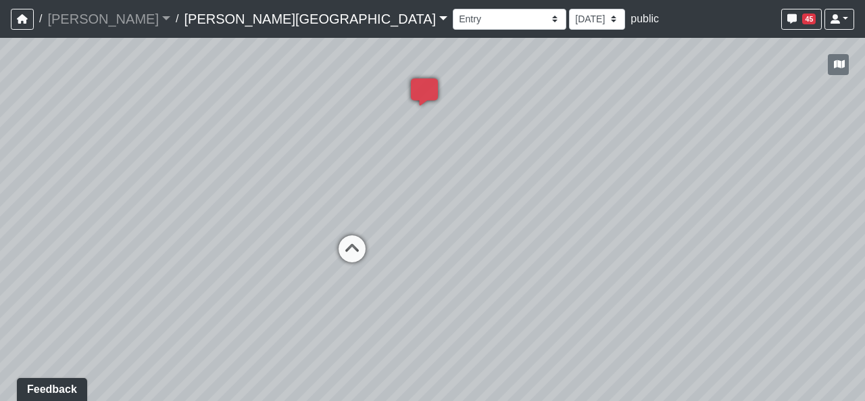
drag, startPoint x: 537, startPoint y: 293, endPoint x: 648, endPoint y: 245, distance: 120.7
click at [648, 245] on div "Loading... Hallway - Hallway 2 Loading... Entry Loading... Desks Loading... Off…" at bounding box center [432, 219] width 865 height 363
drag, startPoint x: 429, startPoint y: 243, endPoint x: 498, endPoint y: 270, distance: 74.0
click at [498, 270] on div "Loading... Hallway - Hallway 2 Loading... Entry Loading... Desks Loading... Off…" at bounding box center [432, 219] width 865 height 363
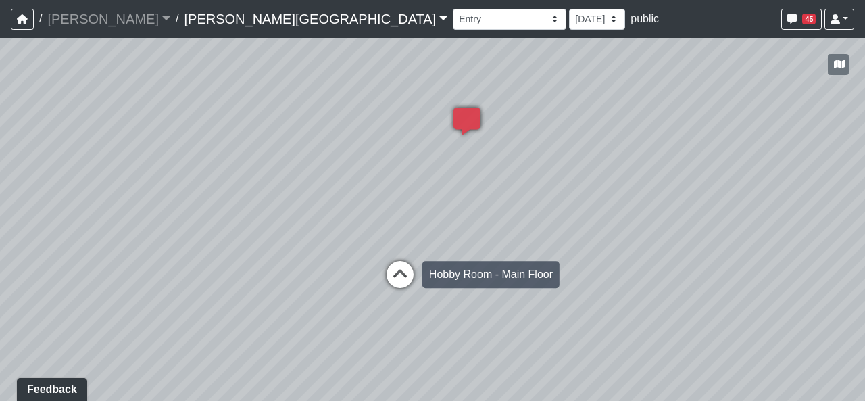
drag, startPoint x: 403, startPoint y: 269, endPoint x: 459, endPoint y: 282, distance: 58.2
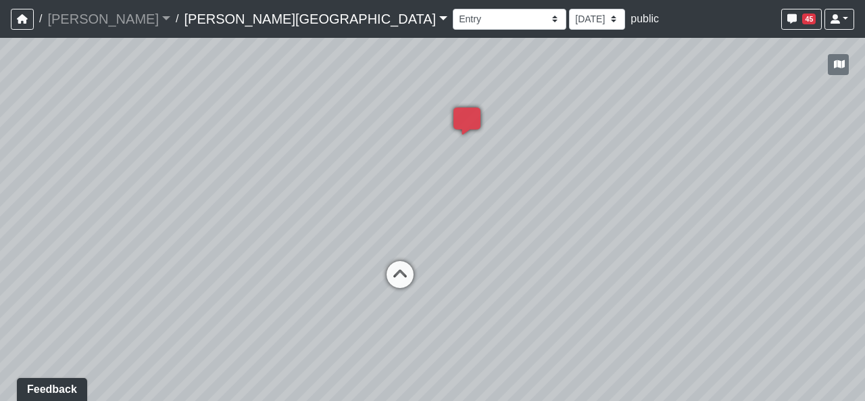
click at [403, 269] on icon at bounding box center [400, 281] width 41 height 41
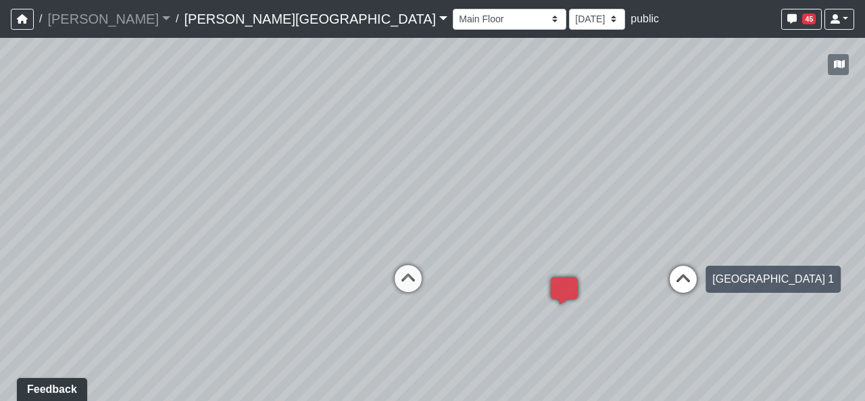
click at [668, 279] on icon at bounding box center [683, 286] width 41 height 41
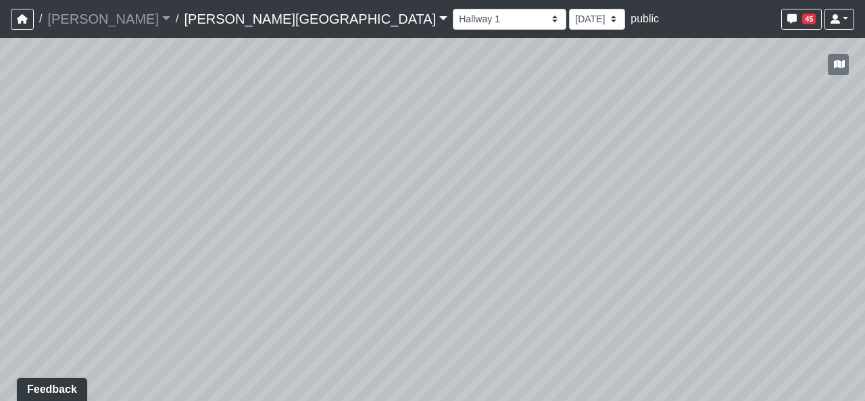
drag, startPoint x: 698, startPoint y: 280, endPoint x: 757, endPoint y: 278, distance: 59.5
click at [826, 279] on div "Loading... Hallway - Hallway 2 Loading... Entry Loading... Desks Loading... Off…" at bounding box center [432, 219] width 865 height 363
drag, startPoint x: 326, startPoint y: 260, endPoint x: 532, endPoint y: 239, distance: 207.9
click at [532, 239] on div "Loading... Hallway - Hallway 2 Loading... Entry Loading... Desks Loading... Off…" at bounding box center [432, 219] width 865 height 363
drag, startPoint x: 145, startPoint y: 254, endPoint x: 634, endPoint y: 284, distance: 489.4
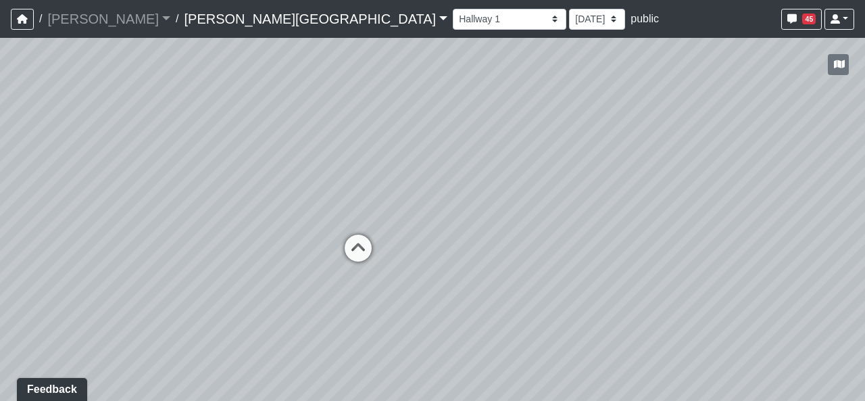
click at [634, 284] on div "Loading... Hallway - Hallway 2 Loading... Entry Loading... Desks Loading... Off…" at bounding box center [432, 219] width 865 height 363
drag, startPoint x: 139, startPoint y: 280, endPoint x: 335, endPoint y: 277, distance: 196.6
click at [334, 276] on div "Loading... Hallway - Hallway 2 Loading... Entry Loading... Desks Loading... Off…" at bounding box center [432, 219] width 865 height 363
drag, startPoint x: 586, startPoint y: 129, endPoint x: 596, endPoint y: 280, distance: 151.0
click at [596, 280] on div "Loading... Hallway - Hallway 2 Loading... Entry Loading... Desks Loading... Off…" at bounding box center [432, 219] width 865 height 363
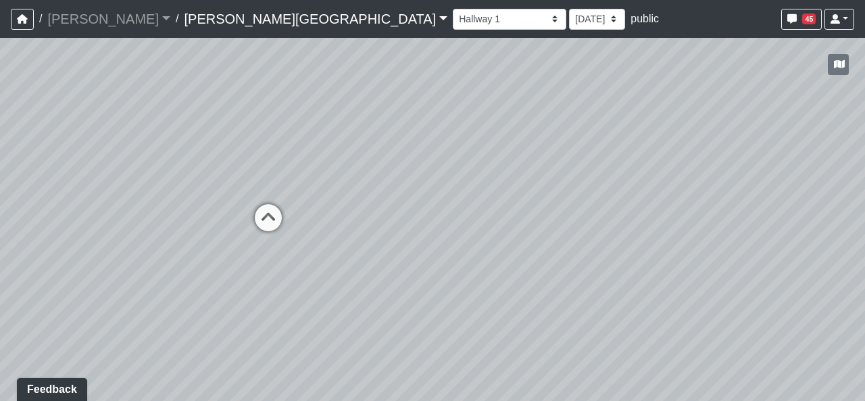
drag, startPoint x: 469, startPoint y: 324, endPoint x: 35, endPoint y: 221, distance: 445.9
click at [36, 222] on div "Loading... Hallway - Hallway 2 Loading... Entry Loading... Desks Loading... Off…" at bounding box center [432, 219] width 865 height 363
drag, startPoint x: 651, startPoint y: 226, endPoint x: 350, endPoint y: 248, distance: 301.5
click at [350, 248] on div "Loading... Hallway - Hallway 2 Loading... Entry Loading... Desks Loading... Off…" at bounding box center [432, 219] width 865 height 363
drag, startPoint x: 394, startPoint y: 278, endPoint x: 642, endPoint y: 353, distance: 258.9
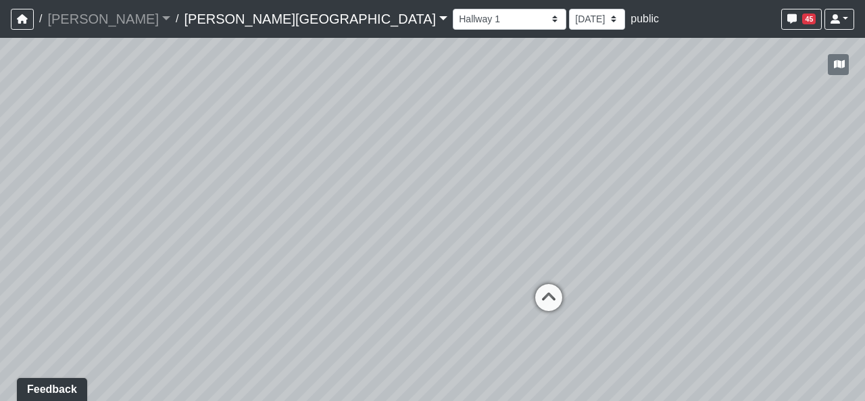
click at [642, 353] on div "Loading... Hallway - Hallway 2 Loading... Entry Loading... Desks Loading... Off…" at bounding box center [432, 219] width 865 height 363
drag, startPoint x: 247, startPoint y: 226, endPoint x: 680, endPoint y: 184, distance: 435.1
click at [692, 176] on div "Loading... Hallway - Hallway 2 Loading... Entry Loading... Desks Loading... Off…" at bounding box center [432, 219] width 865 height 363
drag, startPoint x: 216, startPoint y: 238, endPoint x: 774, endPoint y: 276, distance: 559.4
click at [774, 276] on div "Loading... Hallway - Hallway 2 Loading... Entry Loading... Desks Loading... Off…" at bounding box center [432, 219] width 865 height 363
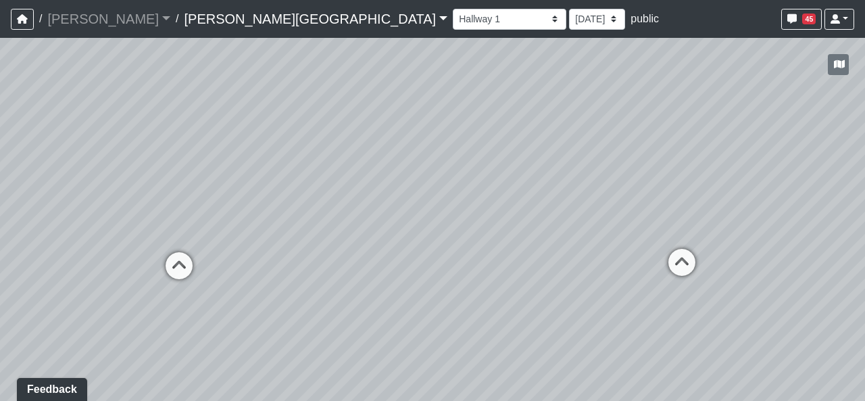
drag, startPoint x: 452, startPoint y: 281, endPoint x: 251, endPoint y: 279, distance: 200.7
click at [251, 279] on div "Loading... Hallway - Hallway 2 Loading... Entry Loading... Desks Loading... Off…" at bounding box center [432, 219] width 865 height 363
drag, startPoint x: 495, startPoint y: 281, endPoint x: 359, endPoint y: 278, distance: 135.9
click at [359, 278] on div "Loading... Hallway - Hallway 2 Loading... Entry Loading... Desks Loading... Off…" at bounding box center [432, 219] width 865 height 363
click at [483, 263] on icon at bounding box center [492, 263] width 41 height 41
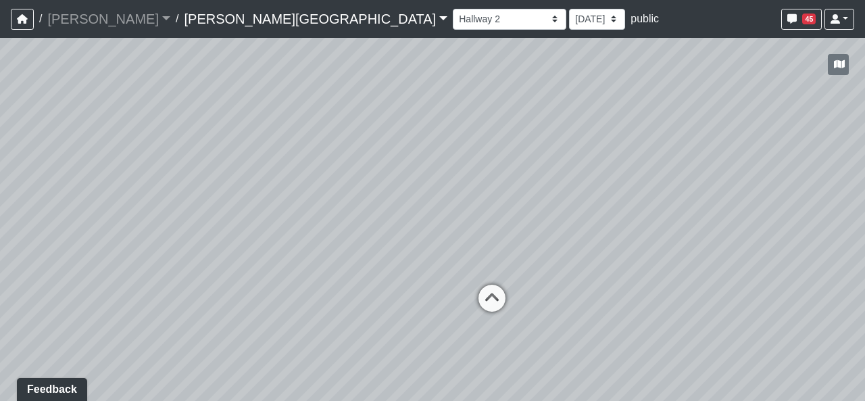
drag, startPoint x: 245, startPoint y: 281, endPoint x: 589, endPoint y: 307, distance: 344.9
click at [525, 295] on div "Loading... Hallway - Hallway 2 Loading... Entry Loading... Desks Loading... Off…" at bounding box center [432, 219] width 865 height 363
drag, startPoint x: 462, startPoint y: 294, endPoint x: 535, endPoint y: 173, distance: 141.3
click at [535, 173] on div "Loading... Hallway - Hallway 2 Loading... Entry Loading... Desks Loading... Off…" at bounding box center [432, 219] width 865 height 363
drag, startPoint x: 191, startPoint y: 204, endPoint x: 557, endPoint y: 259, distance: 370.4
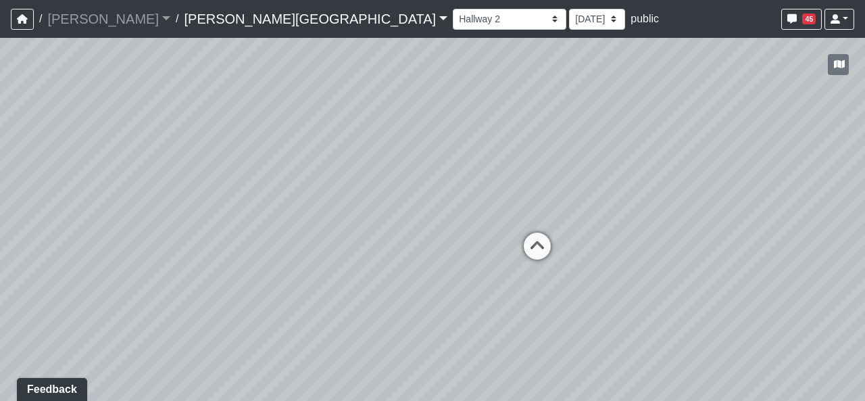
click at [553, 259] on div "Loading... Hallway - Hallway 2 Loading... Entry Loading... Desks Loading... Off…" at bounding box center [432, 219] width 865 height 363
drag, startPoint x: 417, startPoint y: 290, endPoint x: 498, endPoint y: 151, distance: 161.1
click at [498, 151] on div "Loading... Hallway - Hallway 2 Loading... Entry Loading... Desks Loading... Off…" at bounding box center [432, 219] width 865 height 363
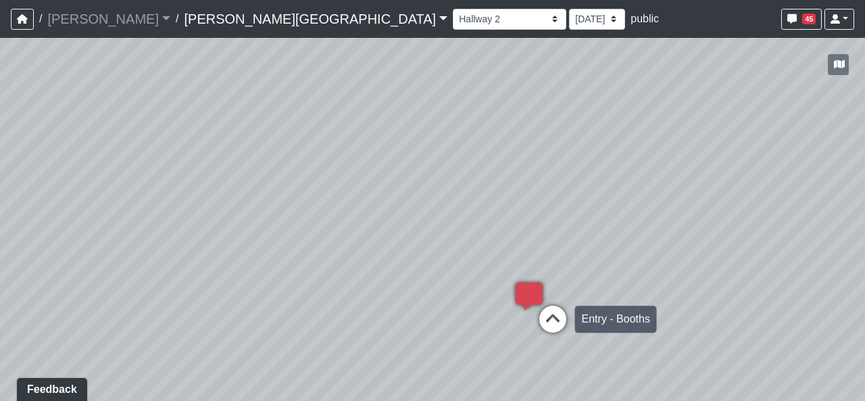
click at [551, 316] on icon at bounding box center [552, 325] width 41 height 41
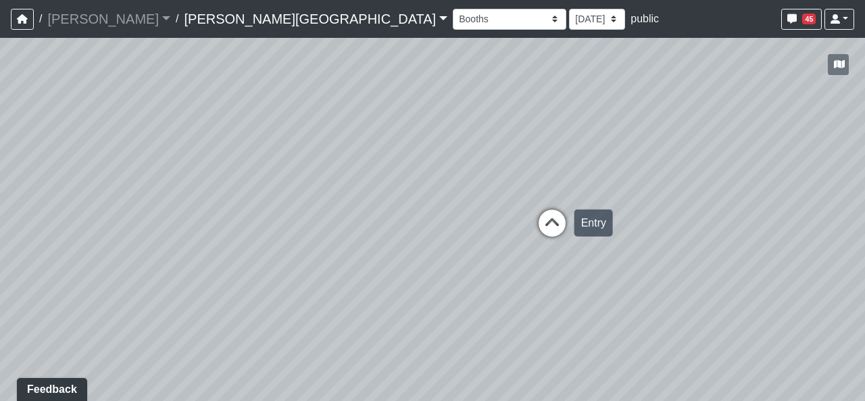
click at [563, 205] on div "Loading... Entry" at bounding box center [552, 223] width 41 height 41
drag, startPoint x: 561, startPoint y: 246, endPoint x: 530, endPoint y: 137, distance: 113.1
click at [532, 141] on div "Loading... Hallway - Hallway 2 Loading... Entry Loading... Desks Loading... Off…" at bounding box center [432, 219] width 865 height 363
drag, startPoint x: 569, startPoint y: 208, endPoint x: 511, endPoint y: 218, distance: 58.3
click at [511, 218] on div "Loading... Hallway - Hallway 2 Loading... Entry Loading... Desks Loading... Off…" at bounding box center [432, 219] width 865 height 363
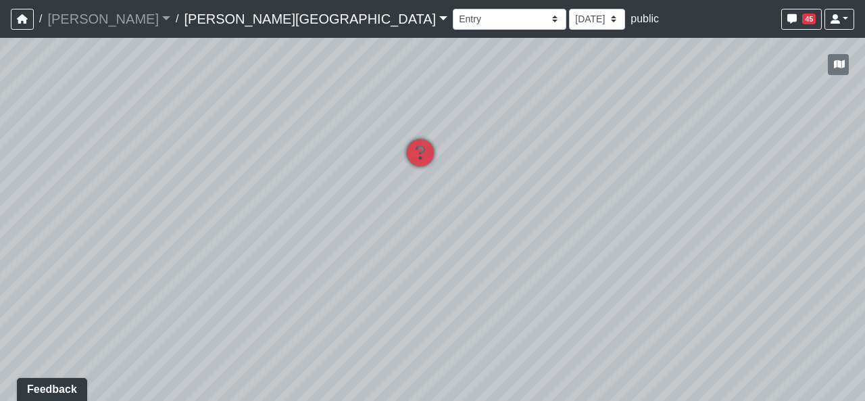
click at [336, 247] on div "Loading... Hallway - Hallway 2 Loading... Entry Loading... Desks Loading... Off…" at bounding box center [432, 219] width 865 height 363
drag, startPoint x: 288, startPoint y: 145, endPoint x: 574, endPoint y: 323, distance: 337.1
click at [697, 361] on div "Loading... Hallway - Hallway 2 Loading... Entry Loading... Desks Loading... Off…" at bounding box center [432, 219] width 865 height 363
drag, startPoint x: 393, startPoint y: 288, endPoint x: 580, endPoint y: 364, distance: 202.5
click at [580, 364] on div "Loading... Hallway - Hallway 2 Loading... Entry Loading... Desks Loading... Off…" at bounding box center [432, 219] width 865 height 363
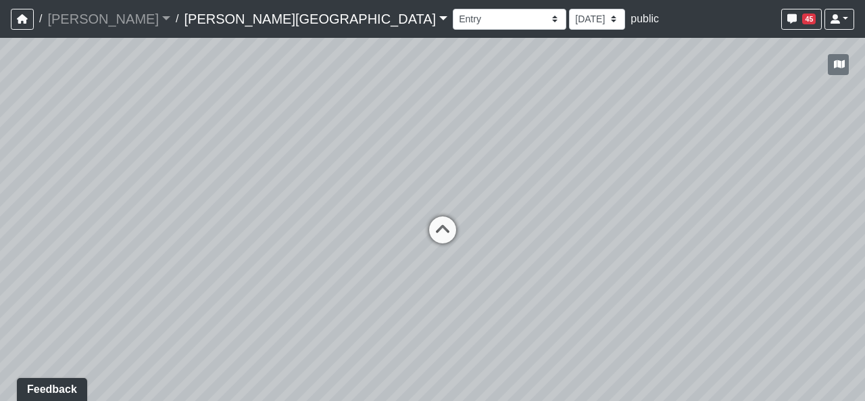
drag, startPoint x: 472, startPoint y: 320, endPoint x: 789, endPoint y: 328, distance: 317.0
click at [789, 328] on div "Loading... Hallway - Hallway 2 Loading... Entry Loading... Desks Loading... Off…" at bounding box center [432, 219] width 865 height 363
drag, startPoint x: 346, startPoint y: 290, endPoint x: 103, endPoint y: 194, distance: 261.5
click at [0, 203] on div "Loading... Hallway - Hallway 2 Loading... Entry Loading... Desks Loading... Off…" at bounding box center [432, 219] width 865 height 363
drag, startPoint x: 649, startPoint y: 284, endPoint x: 255, endPoint y: 216, distance: 399.8
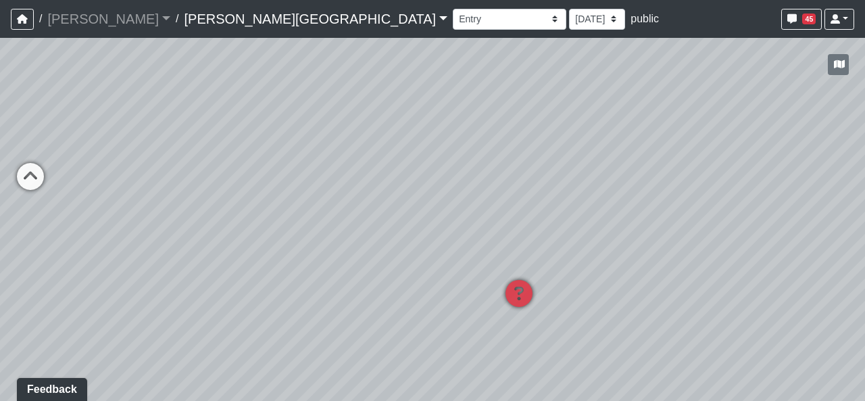
click at [255, 216] on div "Loading... Hallway - Hallway 2 Loading... Entry Loading... Desks Loading... Off…" at bounding box center [432, 219] width 865 height 363
drag, startPoint x: 346, startPoint y: 289, endPoint x: 359, endPoint y: 291, distance: 13.1
click at [359, 291] on div "Loading... Hallway - Hallway 2 Loading... Entry Loading... Desks Loading... Off…" at bounding box center [432, 219] width 865 height 363
drag, startPoint x: 342, startPoint y: 314, endPoint x: 824, endPoint y: 336, distance: 483.0
click at [832, 335] on div "Loading... Hallway - Hallway 2 Loading... Entry Loading... Desks Loading... Off…" at bounding box center [432, 219] width 865 height 363
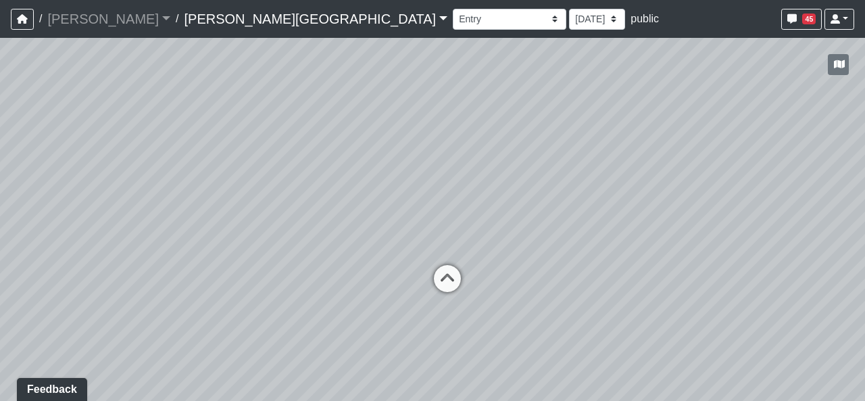
drag, startPoint x: 346, startPoint y: 250, endPoint x: 546, endPoint y: 405, distance: 253.3
click at [546, 400] on html "/ [PERSON_NAME] Loading... / [PERSON_NAME][GEOGRAPHIC_DATA][PERSON_NAME] Loadin…" at bounding box center [432, 200] width 865 height 401
click at [442, 265] on icon at bounding box center [447, 285] width 41 height 41
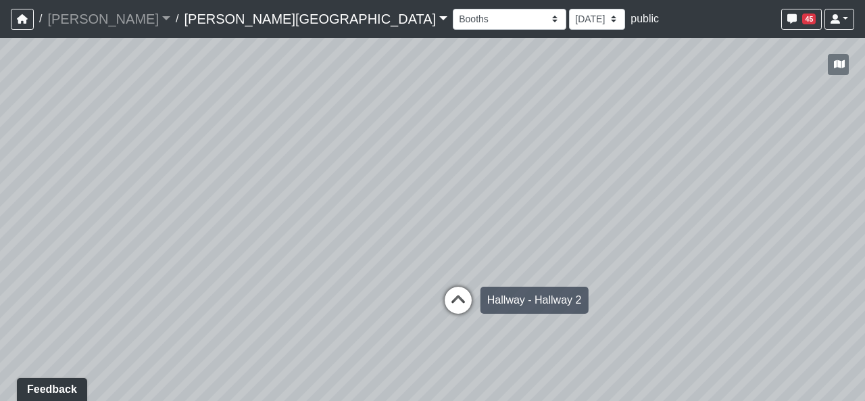
click at [452, 291] on icon at bounding box center [458, 306] width 41 height 41
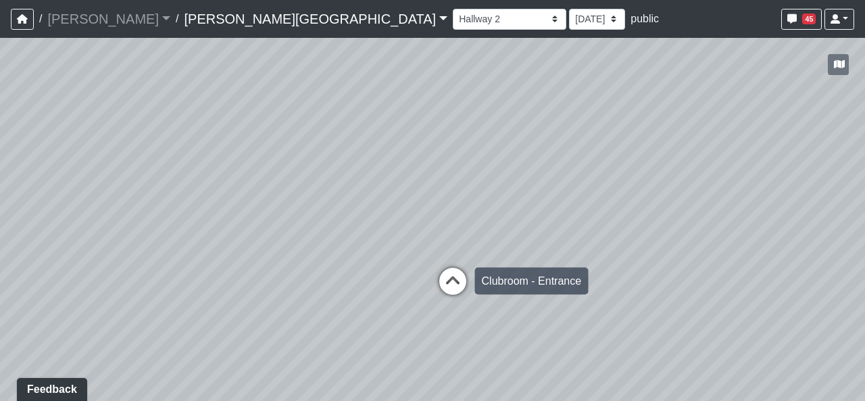
click at [451, 276] on icon at bounding box center [452, 288] width 41 height 41
select select "2p1LcMW7A2doxWKe2HrzBw"
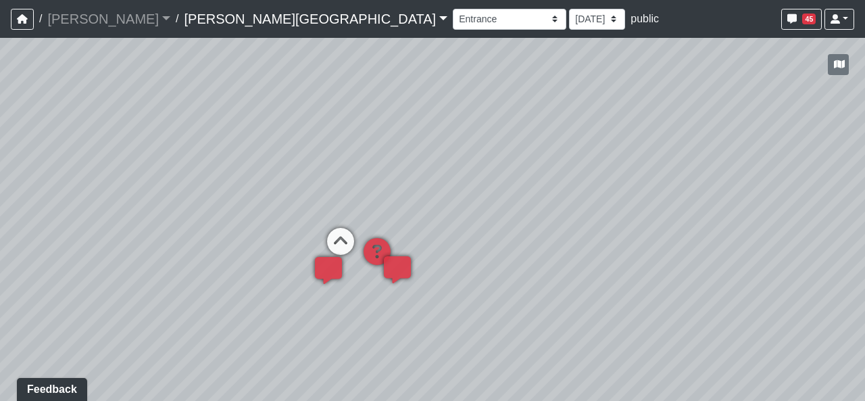
drag, startPoint x: 499, startPoint y: 241, endPoint x: 335, endPoint y: 193, distance: 170.4
click at [335, 193] on div "Loading... Hallway - Hallway 2 Loading... Entry Loading... Desks Loading... Off…" at bounding box center [432, 219] width 865 height 363
drag, startPoint x: 464, startPoint y: 207, endPoint x: 453, endPoint y: 220, distance: 16.3
click at [453, 220] on div "Loading... Hallway - Hallway 2 Loading... Entry Loading... Desks Loading... Off…" at bounding box center [432, 219] width 865 height 363
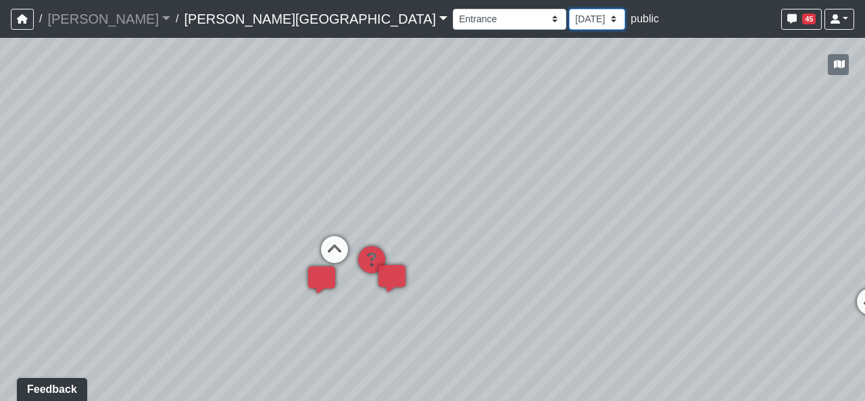
click at [569, 26] on select "[DATE] [DATE] [DATE] [DATE] [DATE] [DATE] [DATE] [DATE] [DATE] [DATE] [DATE] [D…" at bounding box center [597, 19] width 56 height 21
select select "pacHpDtrwBqQXJ6V3AE9Ks"
click at [569, 9] on select "[DATE] [DATE] [DATE] [DATE] [DATE] [DATE] [DATE] [DATE] [DATE] [DATE] [DATE] [D…" at bounding box center [597, 19] width 56 height 21
select select "2p1LcMW7A2doxWKe2HrzBw"
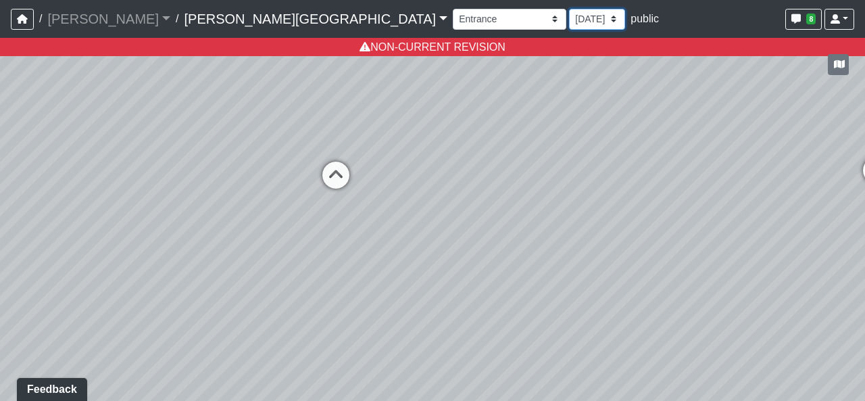
click at [569, 16] on select "[DATE] [DATE] [DATE] [DATE] [DATE] [DATE] [DATE] [DATE] [DATE] [DATE] [DATE] [D…" at bounding box center [597, 19] width 56 height 21
select select "exHuXG7i4iDuDkx4Hn8bzW"
click at [569, 9] on select "[DATE] [DATE] [DATE] [DATE] [DATE] [DATE] [DATE] [DATE] [DATE] [DATE] [DATE] [D…" at bounding box center [597, 19] width 56 height 21
select select "2p1LcMW7A2doxWKe2HrzBw"
drag, startPoint x: 501, startPoint y: 282, endPoint x: 532, endPoint y: 284, distance: 30.5
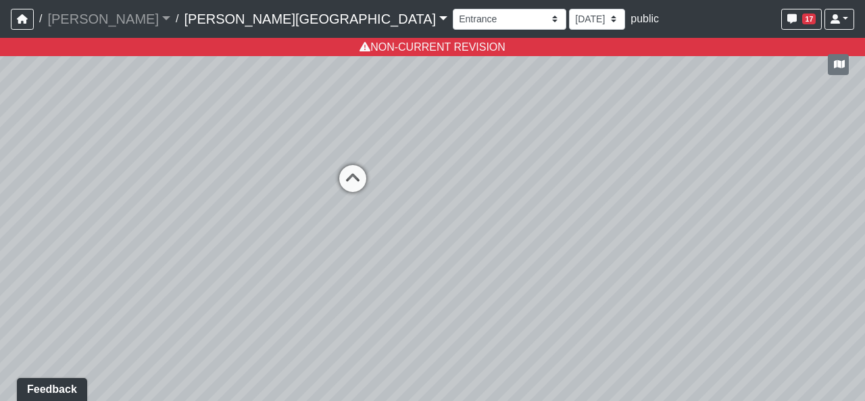
click at [539, 292] on div "Loading... Hallway - Hallway 2 Loading... Entry Loading... Desks Loading... Off…" at bounding box center [432, 219] width 865 height 363
click at [569, 24] on select "[DATE] [DATE] [DATE] [DATE] [DATE] [DATE] [DATE] [DATE] [DATE] [DATE] [DATE] [D…" at bounding box center [597, 19] width 56 height 21
select select "pacHpDtrwBqQXJ6V3AE9Ks"
click at [569, 9] on select "[DATE] [DATE] [DATE] [DATE] [DATE] [DATE] [DATE] [DATE] [DATE] [DATE] [DATE] [D…" at bounding box center [597, 19] width 56 height 21
drag, startPoint x: 435, startPoint y: 274, endPoint x: 539, endPoint y: 284, distance: 103.8
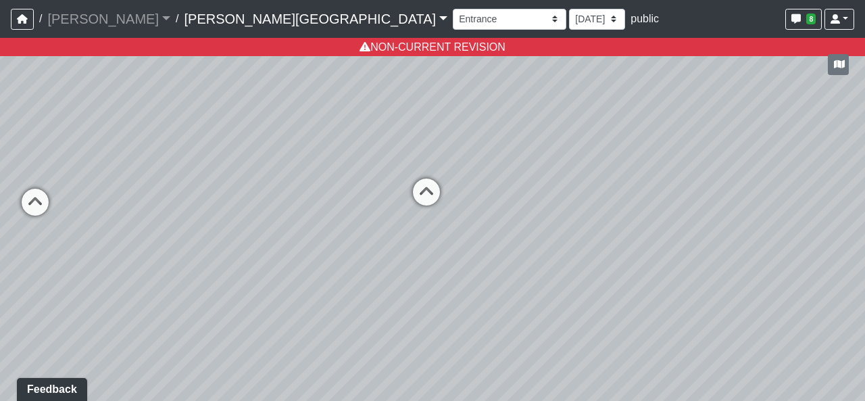
click at [539, 284] on div "Loading... Hallway - Hallway 2 Loading... Entry Loading... Desks Loading... Off…" at bounding box center [432, 219] width 865 height 363
drag, startPoint x: 579, startPoint y: 304, endPoint x: 309, endPoint y: 283, distance: 271.1
click at [308, 283] on div "Loading... Hallway - Hallway 2 Loading... Entry Loading... Desks Loading... Off…" at bounding box center [432, 219] width 865 height 363
drag, startPoint x: 381, startPoint y: 311, endPoint x: 661, endPoint y: 353, distance: 282.9
click at [661, 353] on div "Loading... Hallway - Hallway 2 Loading... Entry Loading... Desks Loading... Off…" at bounding box center [432, 219] width 865 height 363
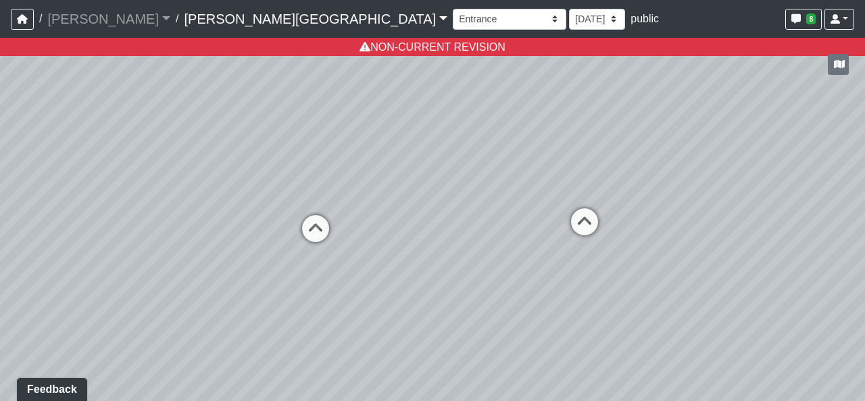
drag, startPoint x: 335, startPoint y: 251, endPoint x: 576, endPoint y: 262, distance: 240.8
click at [576, 262] on div "Loading... Hallway - Hallway 2 Loading... Entry Loading... Desks Loading... Off…" at bounding box center [432, 219] width 865 height 363
drag, startPoint x: 195, startPoint y: 289, endPoint x: 648, endPoint y: 301, distance: 452.8
click at [648, 301] on div "Loading... Hallway - Hallway 2 Loading... Entry Loading... Desks Loading... Off…" at bounding box center [432, 219] width 865 height 363
drag, startPoint x: 311, startPoint y: 297, endPoint x: 740, endPoint y: 333, distance: 429.9
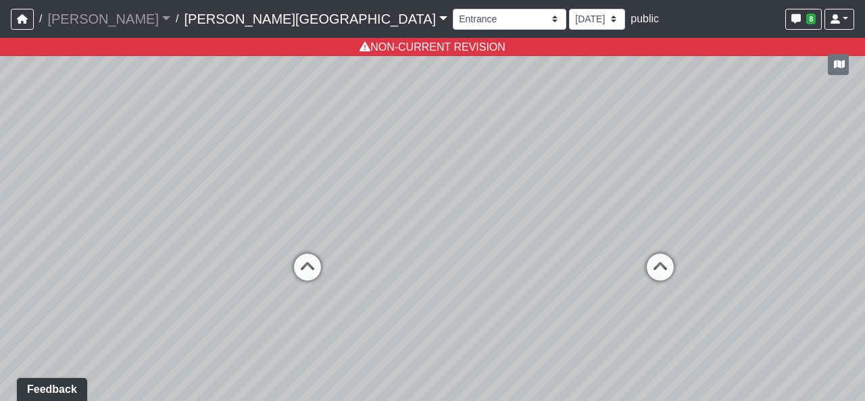
click at [740, 333] on div "Loading... Hallway - Hallway 2 Loading... Entry Loading... Desks Loading... Off…" at bounding box center [432, 219] width 865 height 363
drag, startPoint x: 449, startPoint y: 324, endPoint x: 616, endPoint y: 301, distance: 168.6
click at [616, 301] on div "Loading... Hallway - Hallway 2 Loading... Entry Loading... Desks Loading... Off…" at bounding box center [432, 219] width 865 height 363
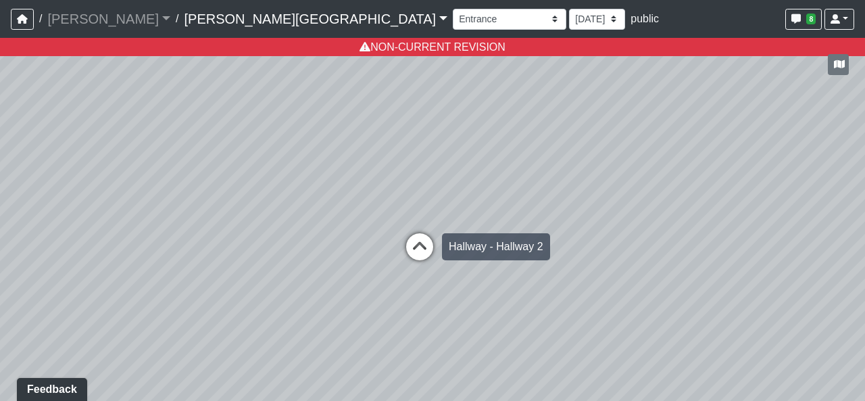
click at [436, 247] on icon at bounding box center [419, 253] width 41 height 41
drag, startPoint x: 487, startPoint y: 234, endPoint x: 480, endPoint y: 282, distance: 48.4
click at [480, 289] on div "Loading... Hallway - Hallway 2 Loading... Entry Loading... Desks Loading... Off…" at bounding box center [432, 219] width 865 height 363
click at [422, 242] on icon at bounding box center [419, 252] width 41 height 41
click at [415, 265] on icon at bounding box center [417, 259] width 41 height 41
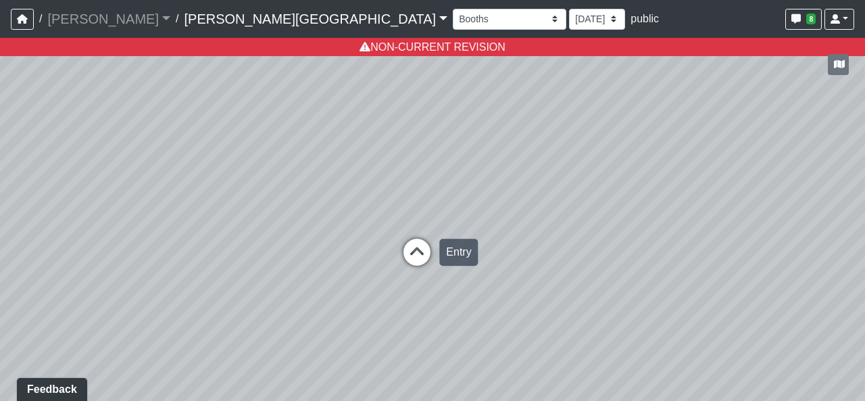
select select "jjYrwuVTQNM22FbxVCQ1FR"
drag, startPoint x: 306, startPoint y: 304, endPoint x: 754, endPoint y: 305, distance: 448.0
click at [721, 305] on div "Loading... Hallway - Hallway 2 Loading... Entry Loading... Desks Loading... Off…" at bounding box center [432, 219] width 865 height 363
drag, startPoint x: 537, startPoint y: 294, endPoint x: 461, endPoint y: 284, distance: 76.3
click at [461, 284] on div "Loading... Hallway - Hallway 2 Loading... Entry Loading... Desks Loading... Off…" at bounding box center [432, 219] width 865 height 363
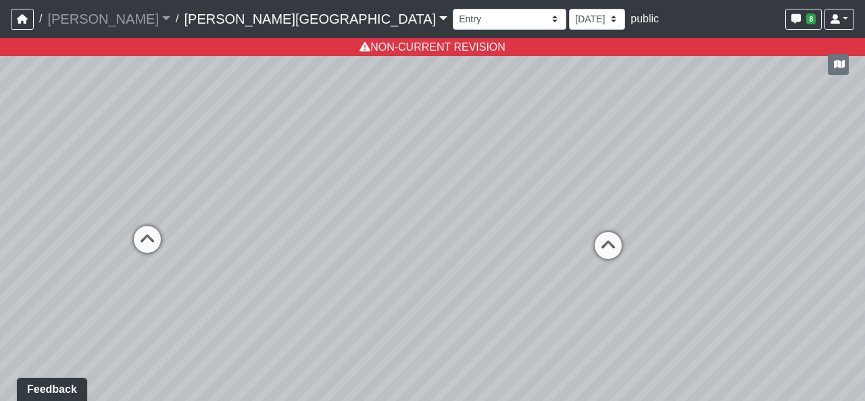
drag, startPoint x: 518, startPoint y: 332, endPoint x: 775, endPoint y: 349, distance: 257.3
click at [775, 349] on div "Loading... Hallway - Hallway 2 Loading... Entry Loading... Desks Loading... Off…" at bounding box center [432, 219] width 865 height 363
drag, startPoint x: 535, startPoint y: 321, endPoint x: 692, endPoint y: 288, distance: 160.2
click at [692, 288] on div "Loading... Hallway - Hallway 2 Loading... Entry Loading... Desks Loading... Off…" at bounding box center [432, 219] width 865 height 363
drag, startPoint x: 593, startPoint y: 253, endPoint x: 480, endPoint y: 238, distance: 113.2
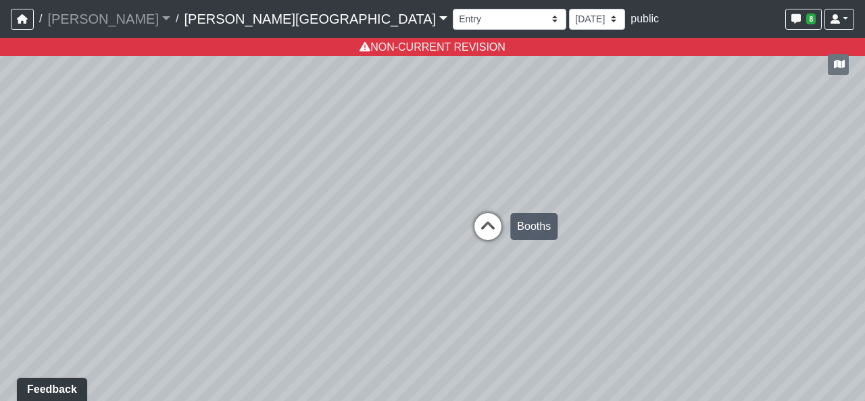
click at [480, 238] on div "Loading... Hallway - Hallway 2 Loading... Entry Loading... Desks Loading... Off…" at bounding box center [432, 219] width 865 height 363
click at [453, 7] on div "Booths 1 Booths 2 Lounge 1 Bar Entrance Lounge Main Lounge Steps Booths Entry C…" at bounding box center [653, 19] width 401 height 26
click at [569, 22] on select "[DATE] [DATE] [DATE] [DATE] [DATE] [DATE] [DATE] [DATE] [DATE] [DATE] [DATE] [D…" at bounding box center [597, 19] width 56 height 21
select select "rqkEVXgxnPpMDdcxVT5SYo"
click at [569, 9] on select "[DATE] [DATE] [DATE] [DATE] [DATE] [DATE] [DATE] [DATE] [DATE] [DATE] [DATE] [D…" at bounding box center [597, 19] width 56 height 21
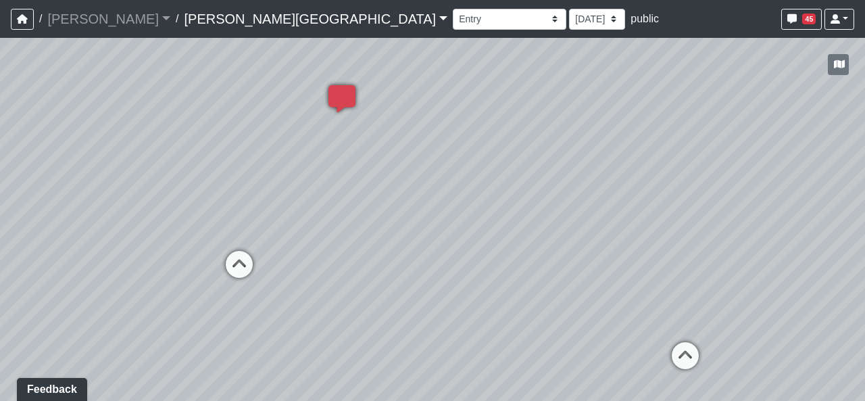
drag, startPoint x: 482, startPoint y: 130, endPoint x: 706, endPoint y: 166, distance: 226.5
click at [706, 166] on div "Loading... Hallway - Hallway 2 Loading... Entry Loading... Desks Loading... Off…" at bounding box center [432, 219] width 865 height 363
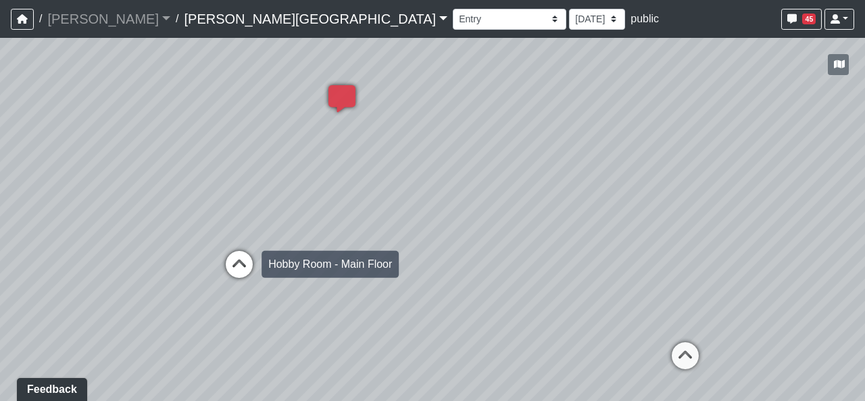
click at [249, 259] on icon at bounding box center [239, 271] width 41 height 41
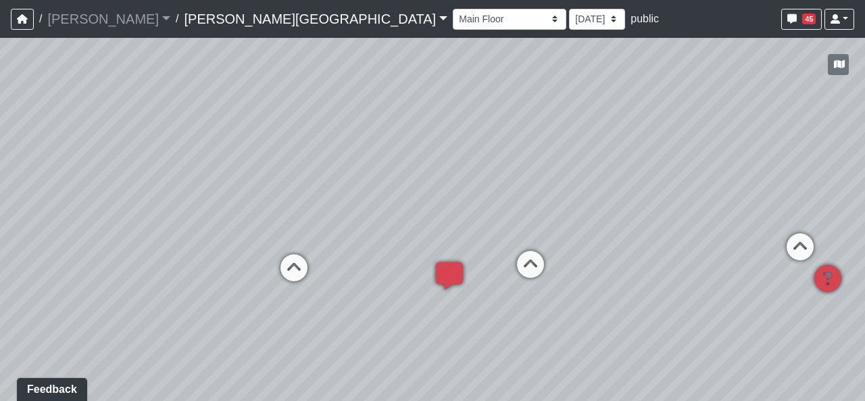
drag, startPoint x: 326, startPoint y: 324, endPoint x: 472, endPoint y: 321, distance: 146.0
click at [472, 321] on div "Loading... Hallway - Hallway 2 Loading... Entry Loading... Desks Loading... Off…" at bounding box center [432, 219] width 865 height 363
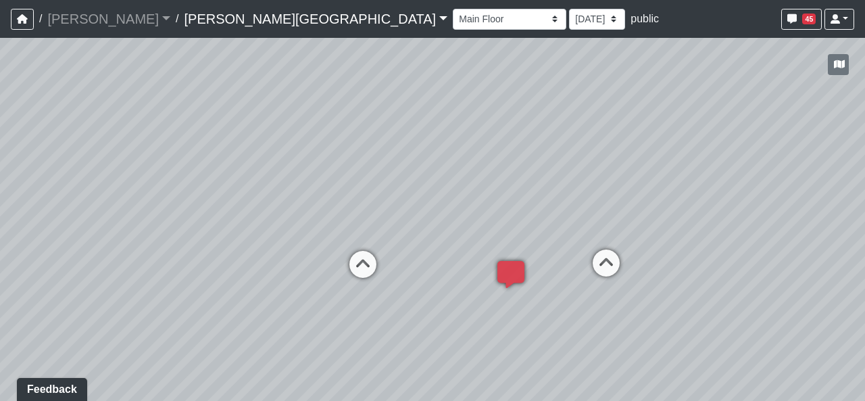
click at [383, 281] on div "Loading... Hallway - Hallway 2 Loading... Entry Loading... Desks Loading... Off…" at bounding box center [432, 219] width 865 height 363
click at [377, 274] on icon at bounding box center [363, 271] width 41 height 41
drag, startPoint x: 540, startPoint y: 297, endPoint x: 653, endPoint y: 276, distance: 114.6
click at [653, 276] on div "Loading... Hallway - Hallway 2 Loading... Entry Loading... Desks Loading... Off…" at bounding box center [432, 219] width 865 height 363
drag, startPoint x: 696, startPoint y: 272, endPoint x: 236, endPoint y: 186, distance: 468.2
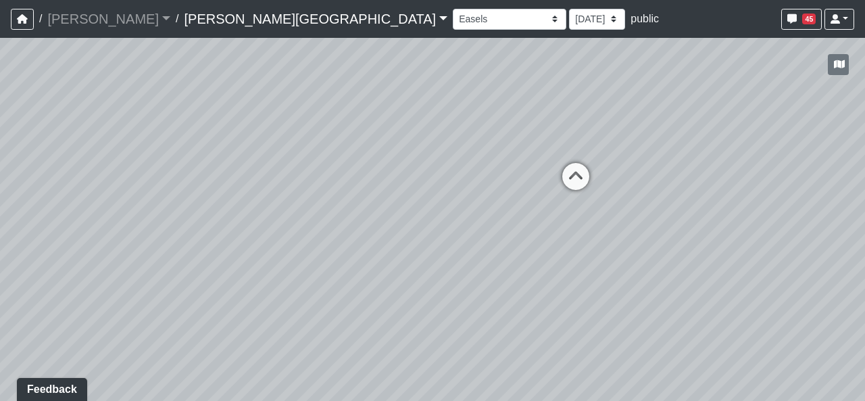
click at [236, 186] on div "Loading... Hallway - Hallway 2 Loading... Entry Loading... Desks Loading... Off…" at bounding box center [432, 219] width 865 height 363
drag, startPoint x: 595, startPoint y: 206, endPoint x: 170, endPoint y: 220, distance: 425.2
click at [170, 220] on div "Loading... Hallway - Hallway 2 Loading... Entry Loading... Desks Loading... Off…" at bounding box center [432, 219] width 865 height 363
drag, startPoint x: 739, startPoint y: 265, endPoint x: 586, endPoint y: 270, distance: 152.8
click at [586, 270] on div "Loading... Hallway - Hallway 2 Loading... Entry Loading... Desks Loading... Off…" at bounding box center [432, 219] width 865 height 363
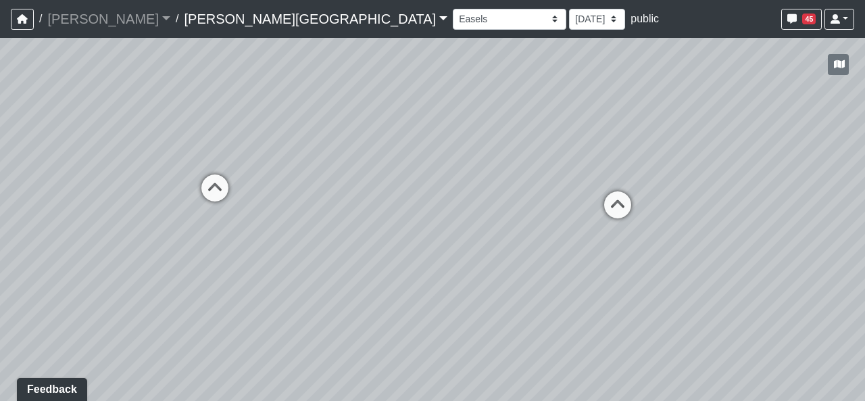
drag, startPoint x: 770, startPoint y: 249, endPoint x: 568, endPoint y: 263, distance: 201.8
click at [568, 263] on div "Loading... Hallway - Hallway 2 Loading... Entry Loading... Desks Loading... Off…" at bounding box center [432, 219] width 865 height 363
click at [618, 184] on div "Loading... Main Floor" at bounding box center [617, 204] width 41 height 41
drag, startPoint x: 297, startPoint y: 225, endPoint x: 862, endPoint y: 231, distance: 564.9
click at [778, 228] on div "Loading... Hallway - Hallway 2 Loading... Entry Loading... Desks Loading... Off…" at bounding box center [432, 219] width 865 height 363
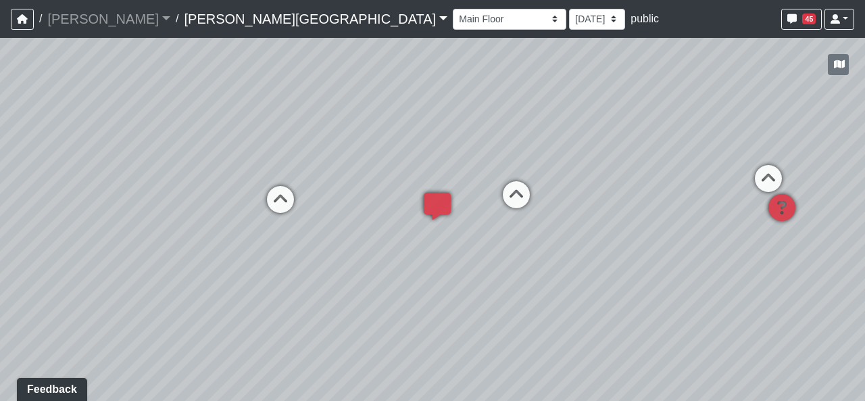
drag, startPoint x: 551, startPoint y: 221, endPoint x: 357, endPoint y: 191, distance: 196.8
click at [357, 191] on div "Loading... Hallway - Hallway 2 Loading... Entry Loading... Desks Loading... Off…" at bounding box center [432, 219] width 865 height 363
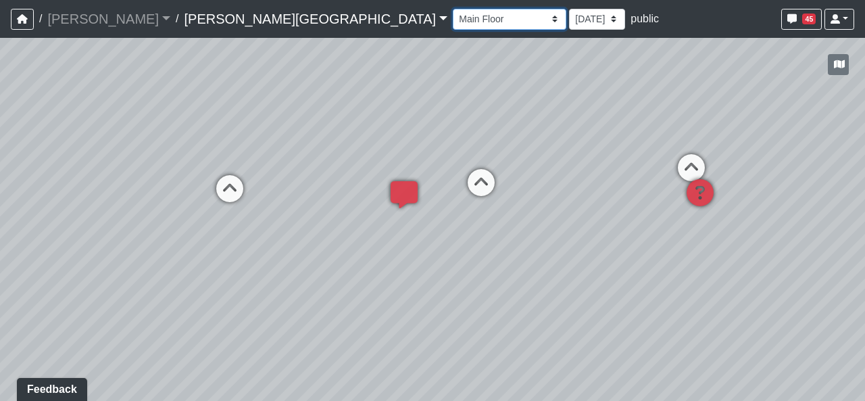
click at [453, 15] on select "Booths 1 Booths 2 Lounge 1 Bar Entrance Lounge Main Lounge Steps Booths Entry C…" at bounding box center [510, 19] width 114 height 21
click at [453, 9] on select "Booths 1 Booths 2 Lounge 1 Bar Entrance Lounge Main Lounge Steps Booths Entry C…" at bounding box center [510, 19] width 114 height 21
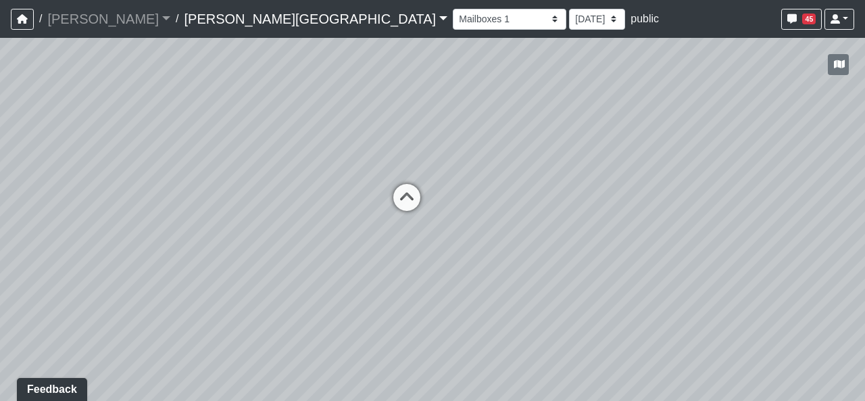
drag, startPoint x: 488, startPoint y: 267, endPoint x: 528, endPoint y: 271, distance: 40.7
click at [528, 271] on div "Loading... Hallway - Hallway 2 Loading... Entry Loading... Desks Loading... Off…" at bounding box center [432, 219] width 865 height 363
click at [427, 197] on icon at bounding box center [429, 206] width 41 height 41
drag, startPoint x: 286, startPoint y: 270, endPoint x: 598, endPoint y: 291, distance: 312.1
click at [595, 291] on div "Loading... Hallway - Hallway 2 Loading... Entry Loading... Desks Loading... Off…" at bounding box center [432, 219] width 865 height 363
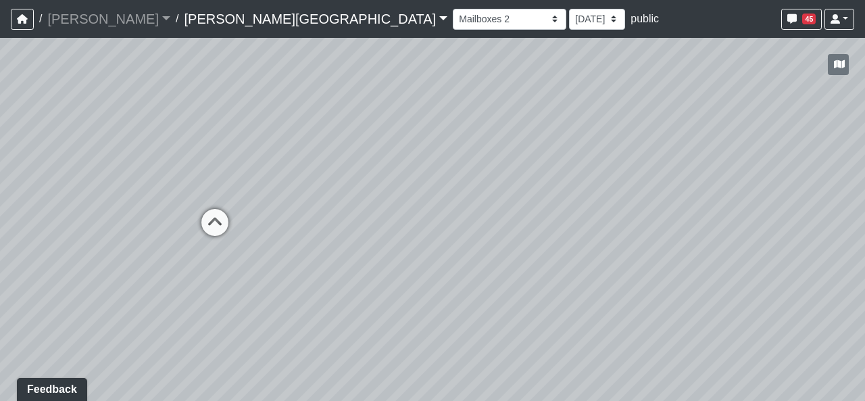
drag, startPoint x: 305, startPoint y: 253, endPoint x: 343, endPoint y: 253, distance: 37.8
click at [343, 253] on div "Loading... Hallway - Hallway 2 Loading... Entry Loading... Desks Loading... Off…" at bounding box center [432, 219] width 865 height 363
click at [314, 227] on icon at bounding box center [313, 232] width 41 height 41
select select "rF7wEN249bZRwYFjRuPkNm"
drag, startPoint x: 264, startPoint y: 272, endPoint x: 530, endPoint y: 265, distance: 265.6
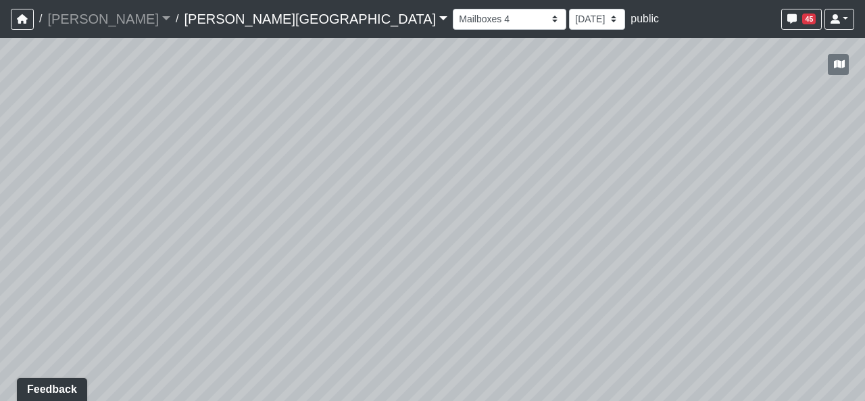
click at [530, 265] on div "Loading... Hallway - Hallway 2 Loading... Entry Loading... Desks Loading... Off…" at bounding box center [432, 219] width 865 height 363
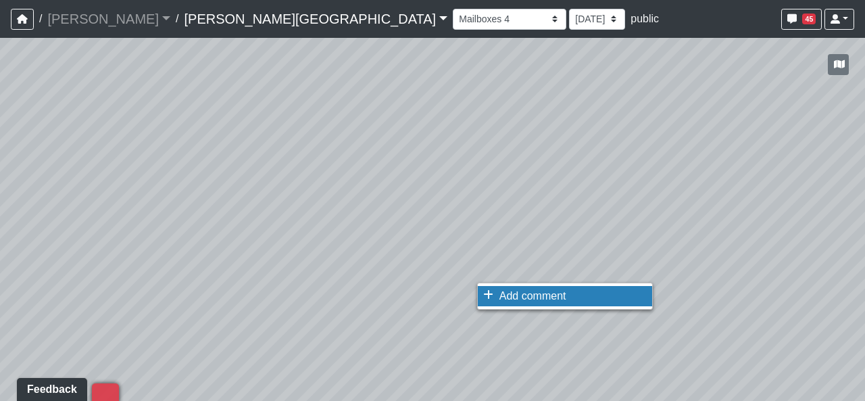
click at [521, 288] on li "Add comment" at bounding box center [565, 296] width 174 height 20
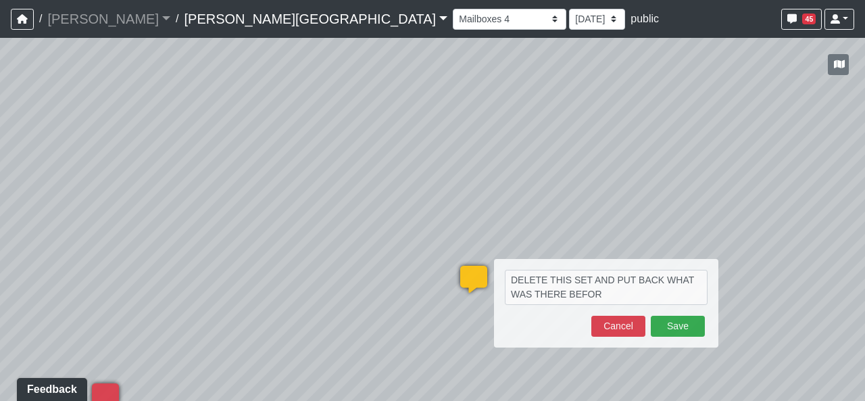
type textarea "DELETE THIS SET AND PUT BACK WHAT WAS THERE BEFORE"
select select "rF7wEN249bZRwYFjRuPkNm"
